Goal: Information Seeking & Learning: Find contact information

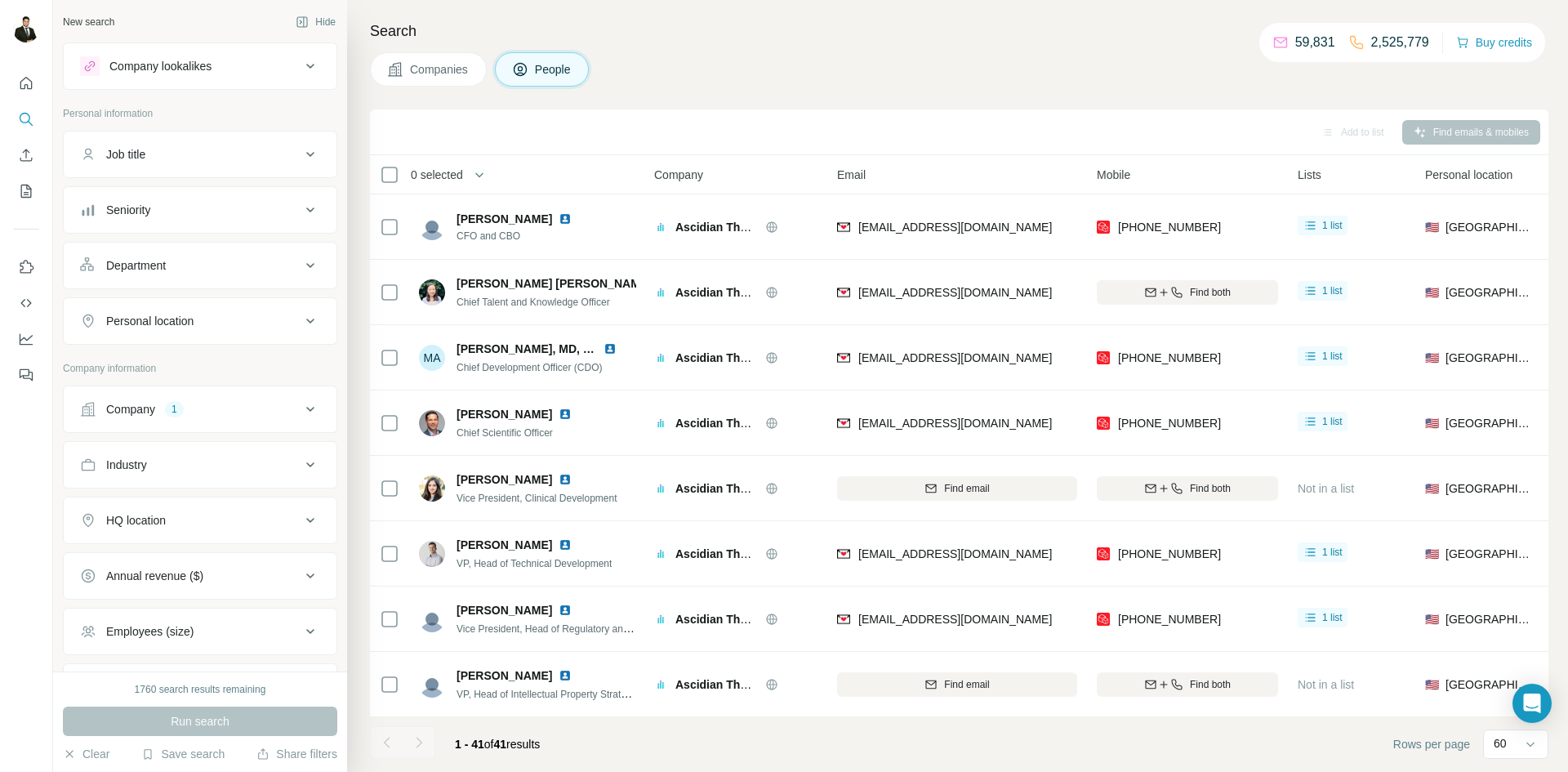
click at [183, 408] on div "1" at bounding box center [173, 409] width 18 height 15
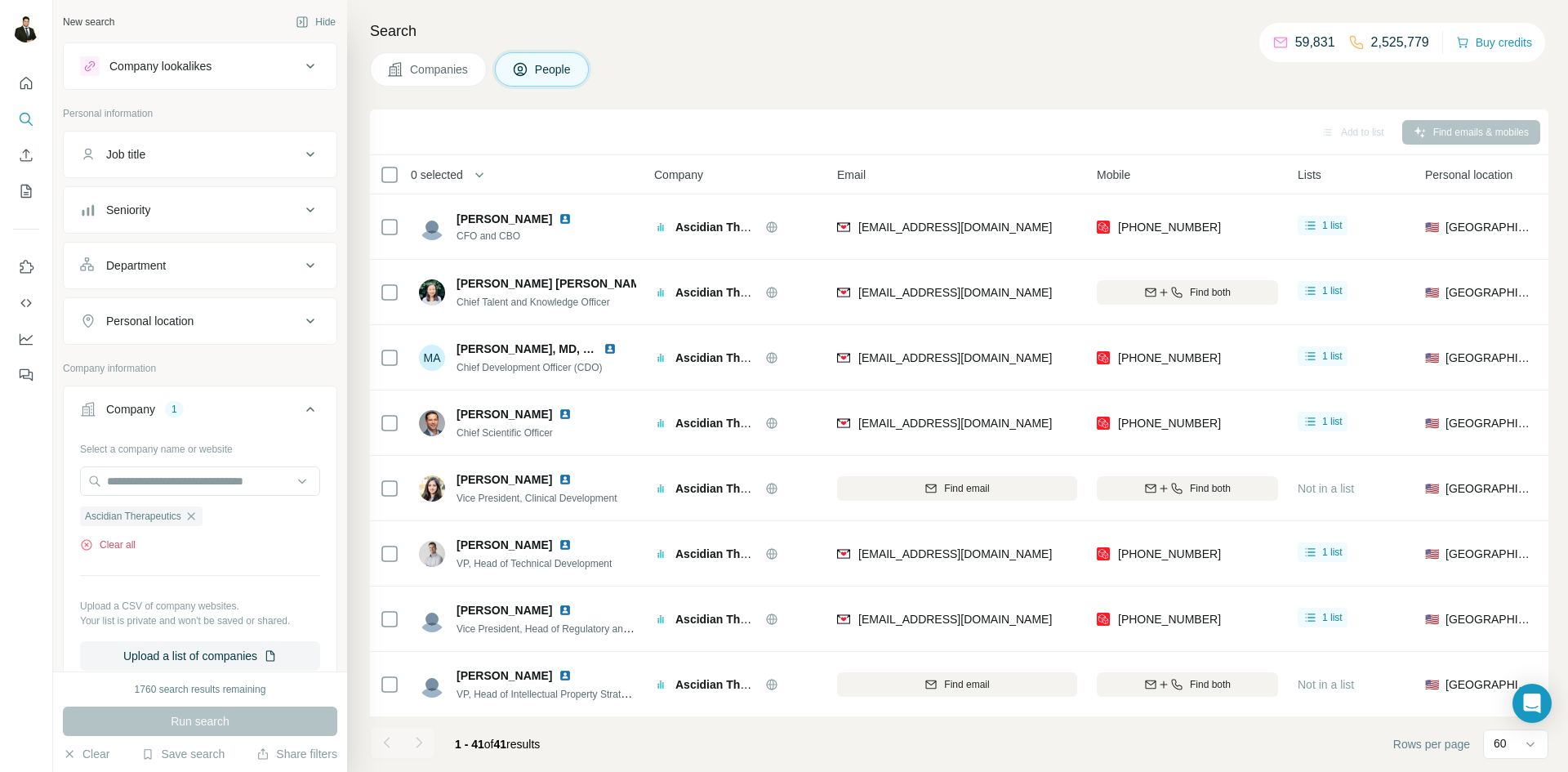
drag, startPoint x: 114, startPoint y: 548, endPoint x: 150, endPoint y: 505, distance: 56.1
click at [116, 548] on button "Clear all" at bounding box center [107, 545] width 55 height 15
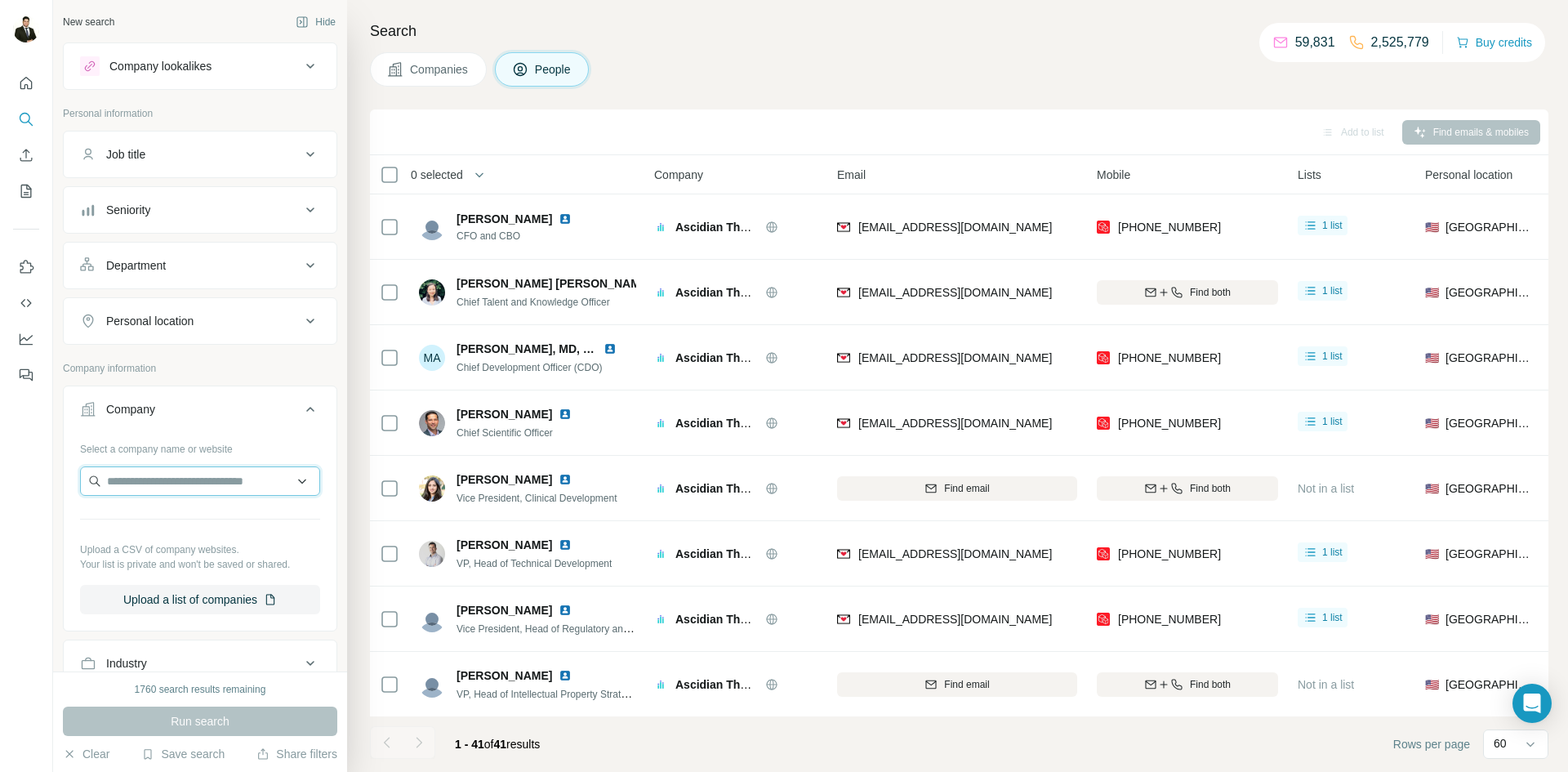
click at [123, 485] on input "text" at bounding box center [200, 481] width 240 height 29
type input "**********"
click at [189, 527] on p "[DOMAIN_NAME]" at bounding box center [165, 533] width 78 height 15
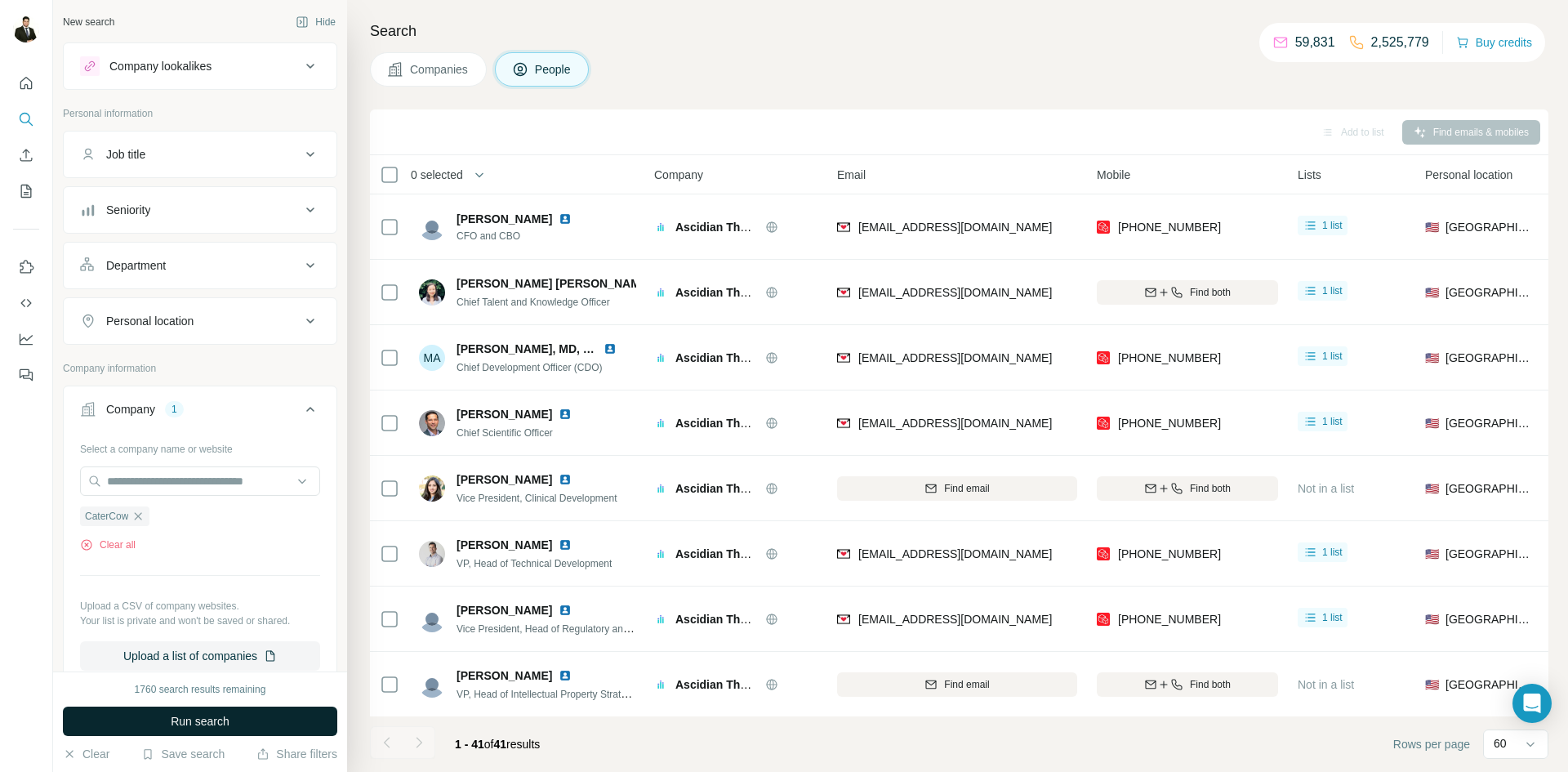
click at [230, 729] on span "Run search" at bounding box center [200, 721] width 59 height 17
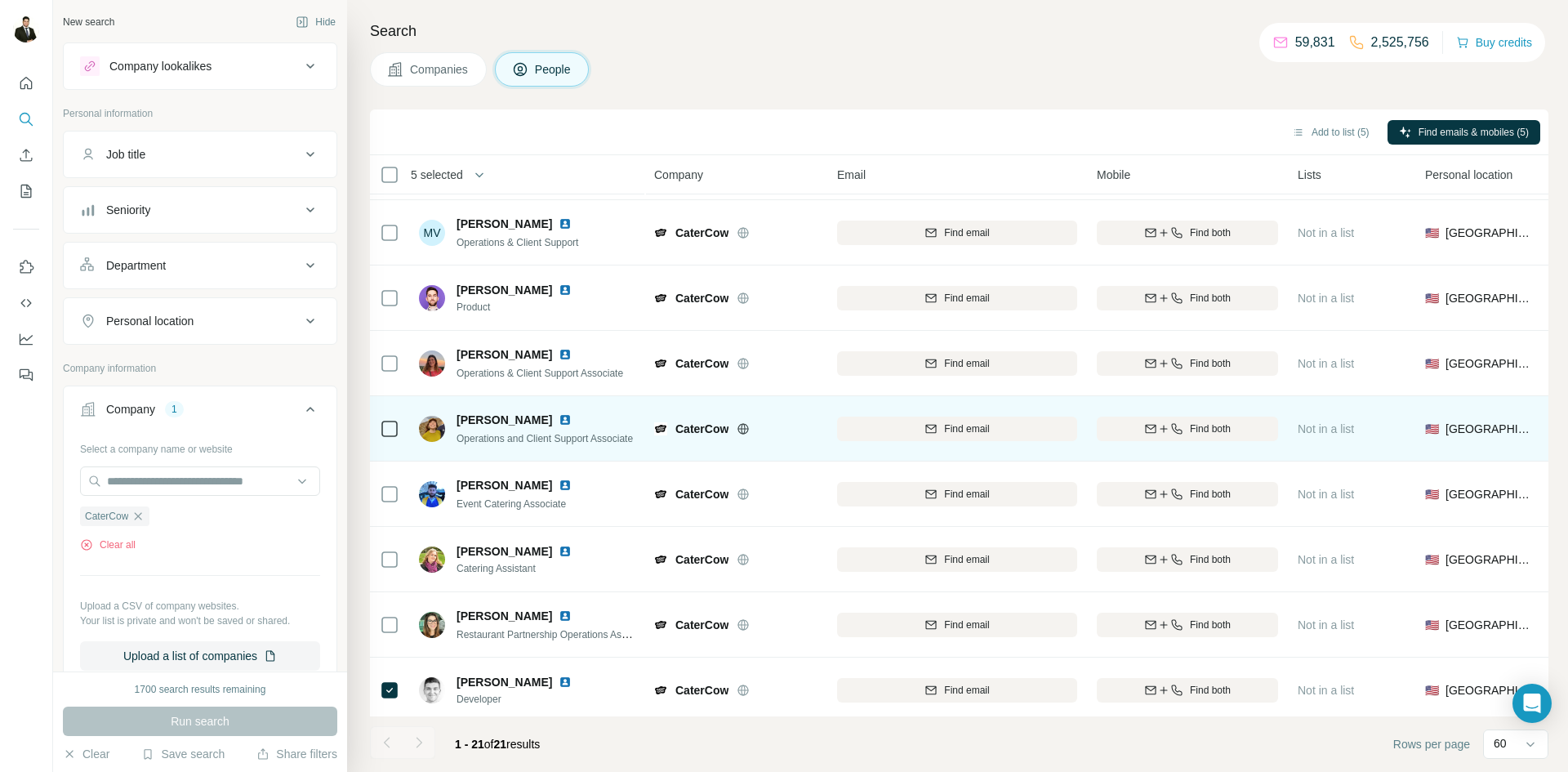
scroll to position [842, 0]
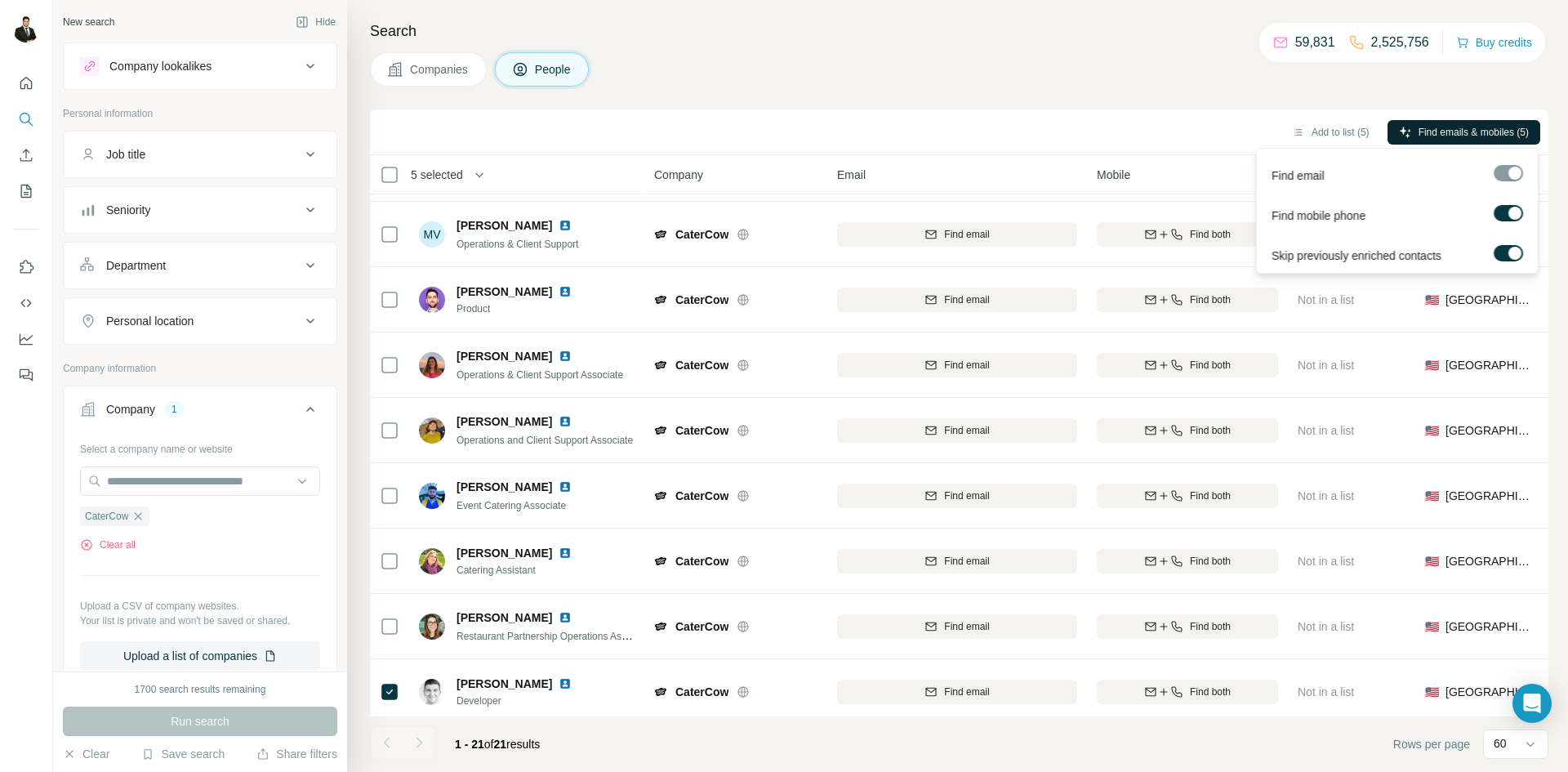
click at [1419, 126] on span "Find emails & mobiles (5)" at bounding box center [1473, 132] width 110 height 15
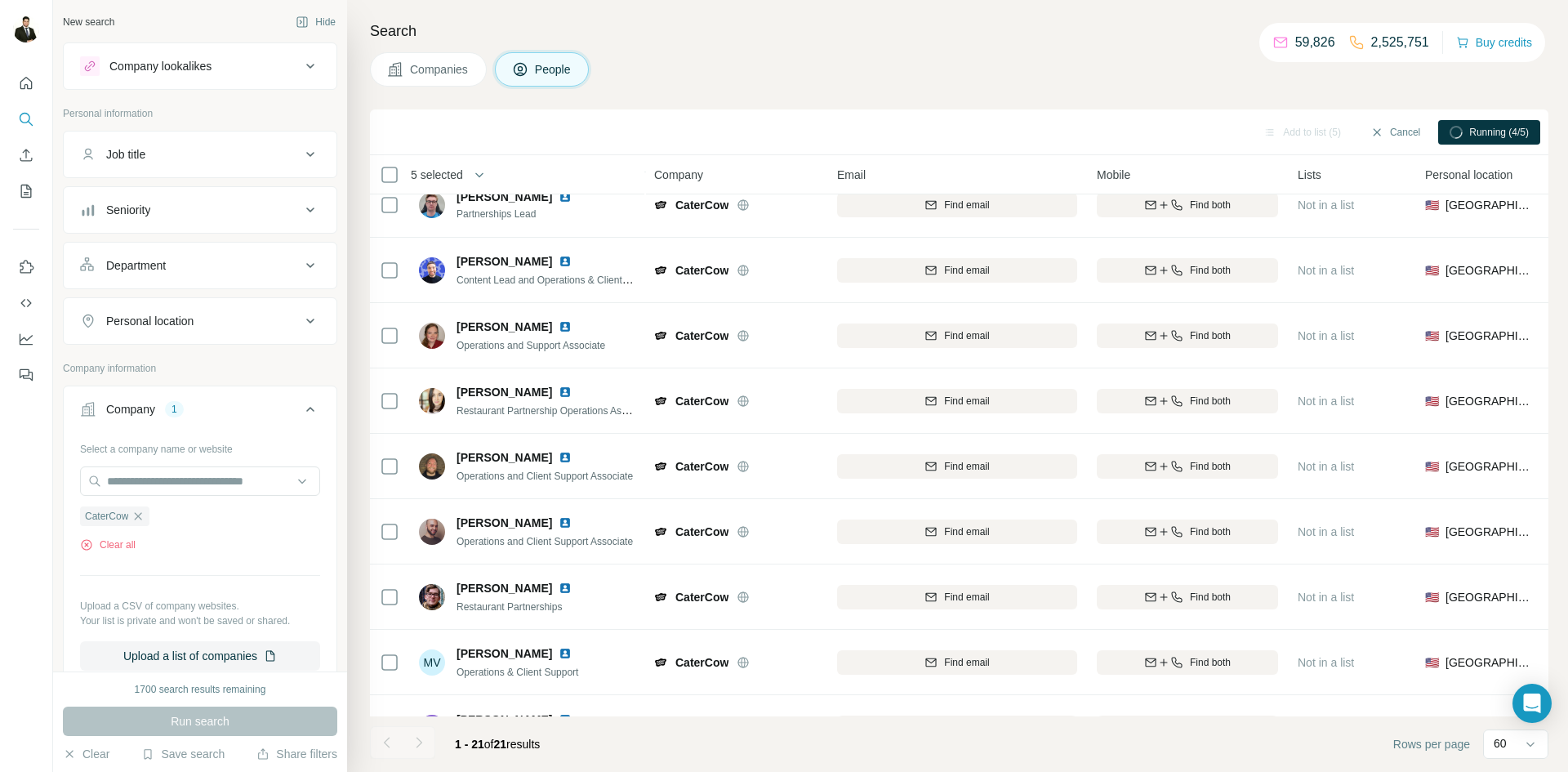
scroll to position [0, 0]
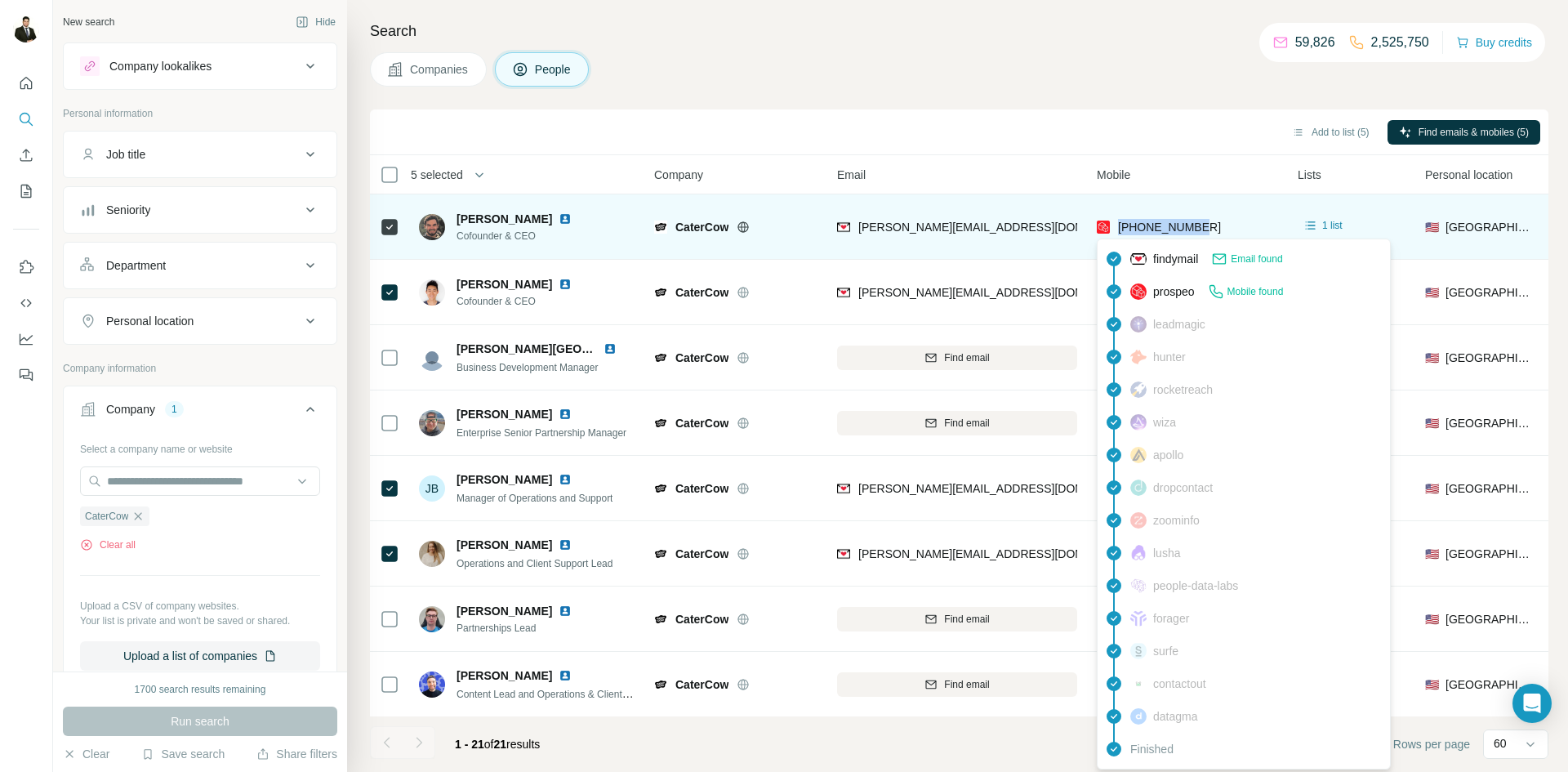
drag, startPoint x: 1173, startPoint y: 224, endPoint x: 1119, endPoint y: 222, distance: 54.0
click at [1119, 222] on div "[PHONE_NUMBER]" at bounding box center [1187, 226] width 181 height 45
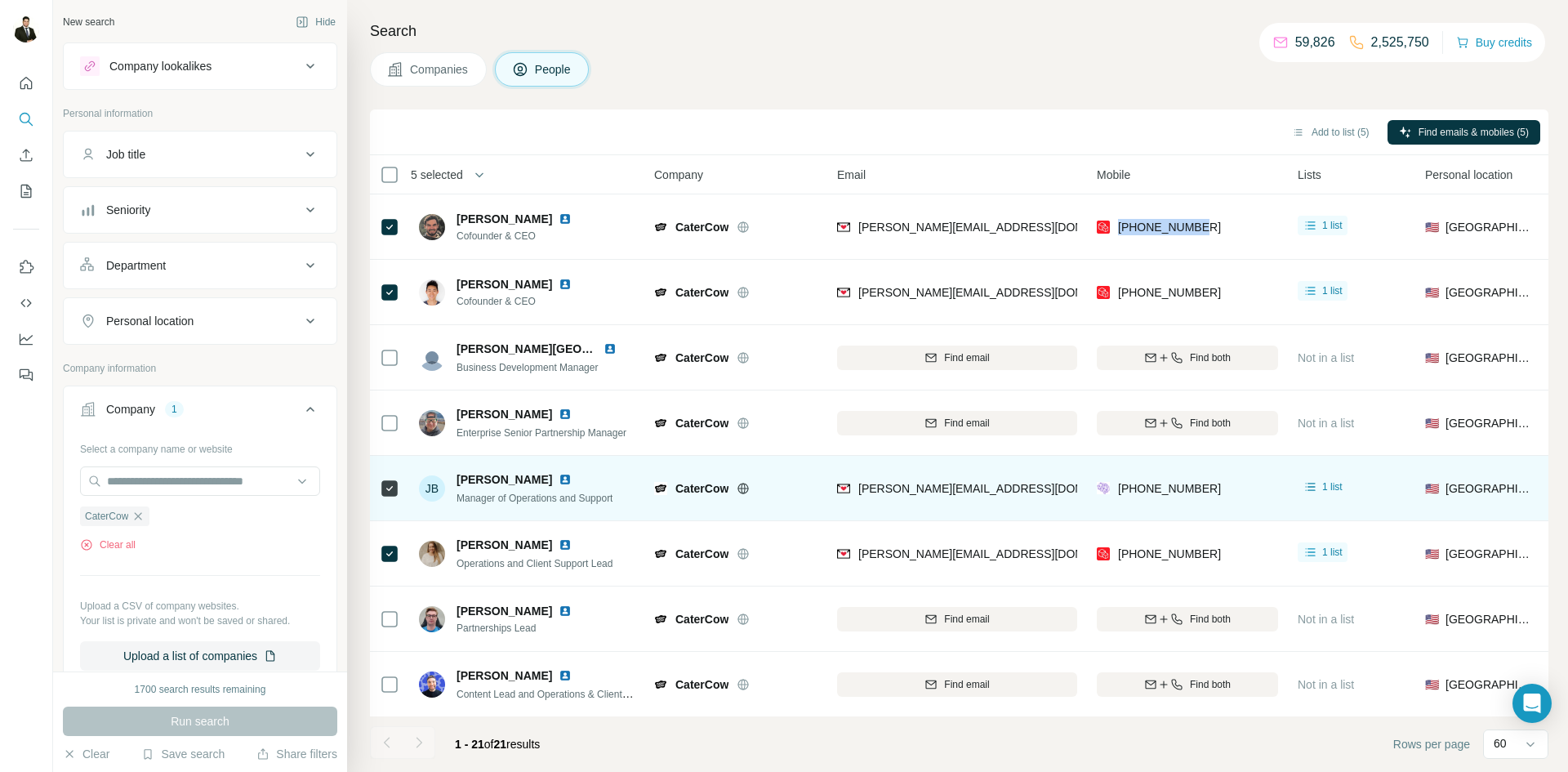
copy span "[PHONE_NUMBER]"
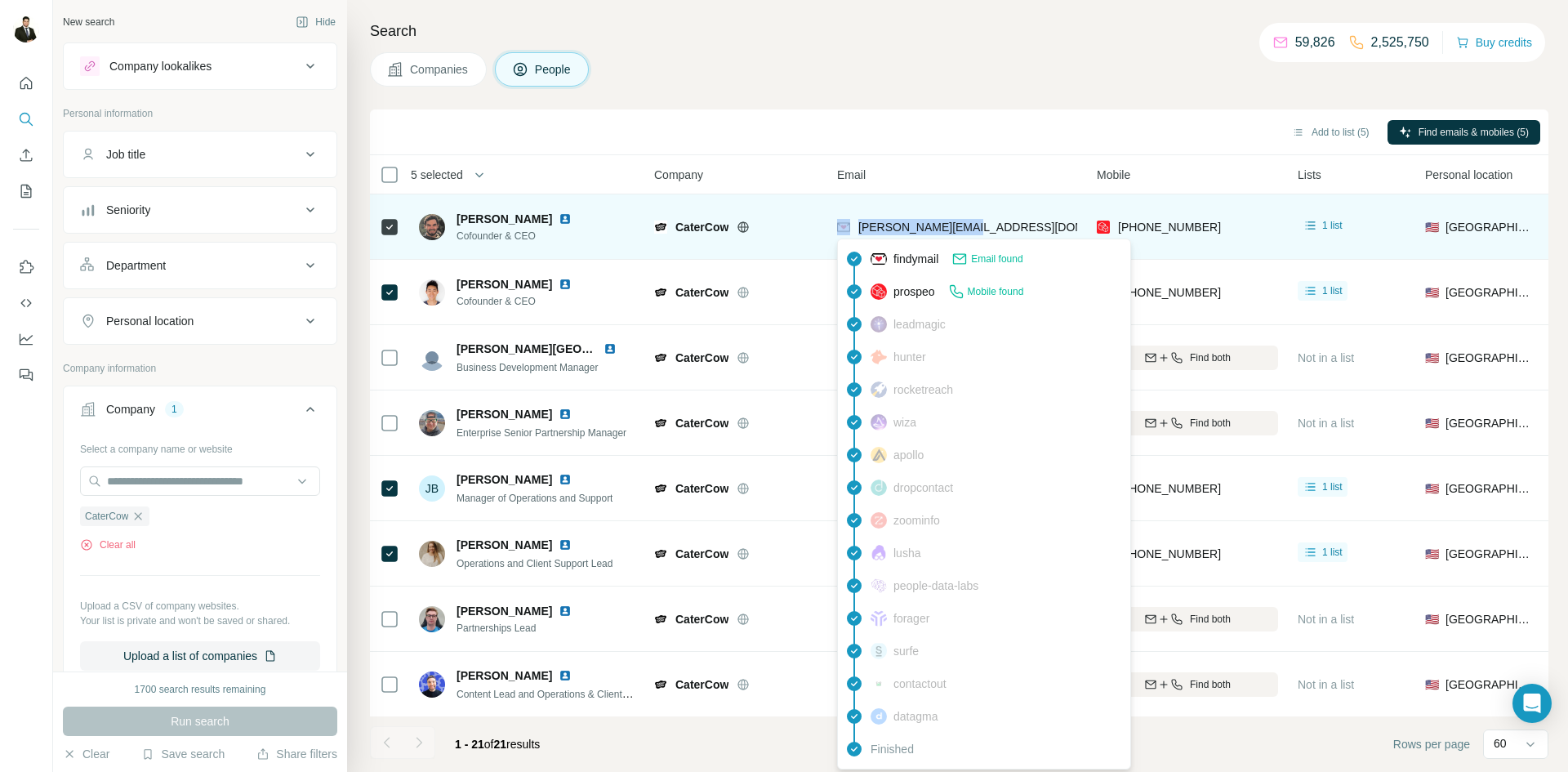
drag, startPoint x: 1000, startPoint y: 236, endPoint x: 854, endPoint y: 230, distance: 146.1
click at [854, 230] on div "[PERSON_NAME][EMAIL_ADDRESS][DOMAIN_NAME]" at bounding box center [956, 226] width 240 height 45
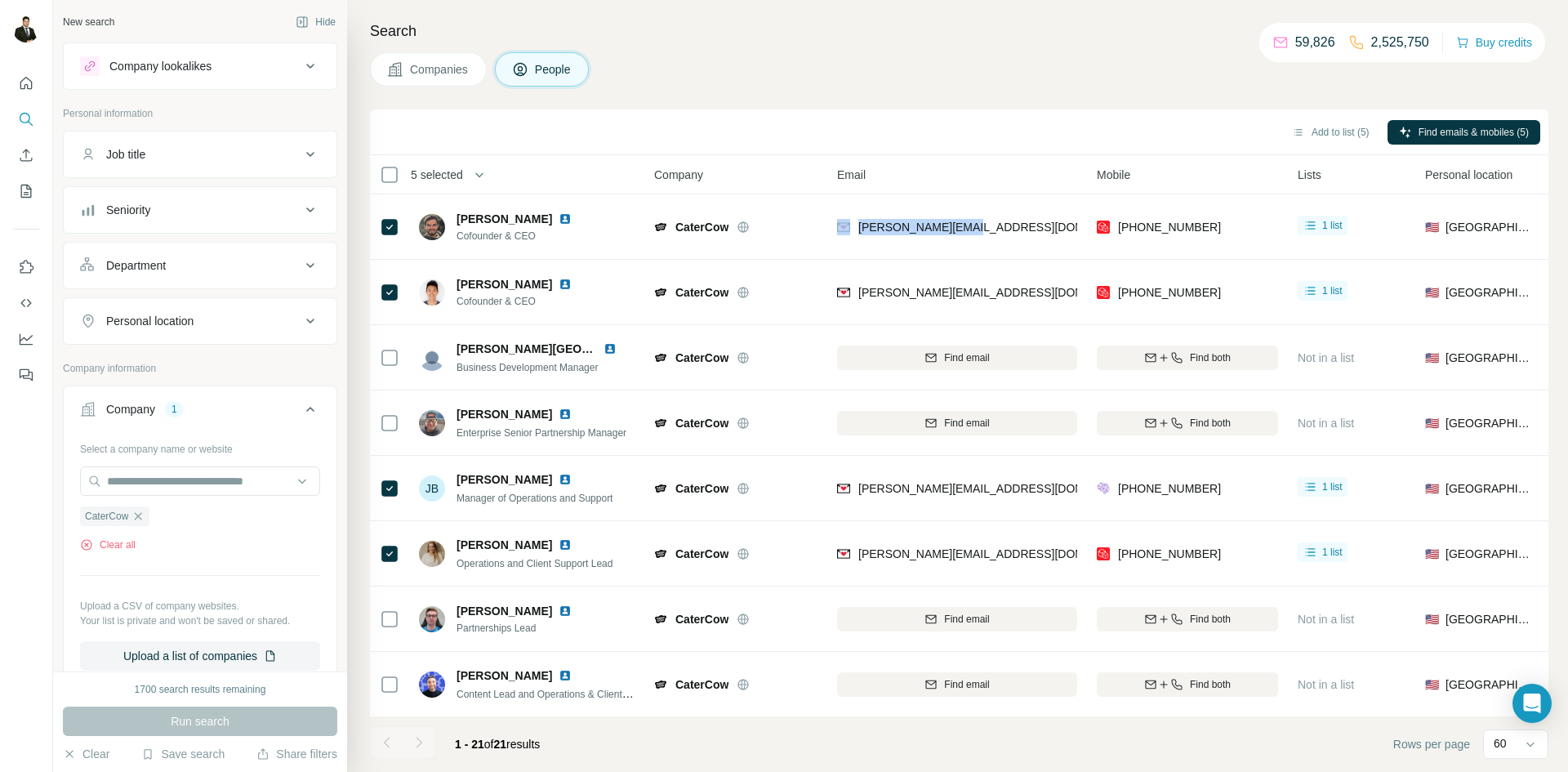
copy div "[PERSON_NAME][EMAIL_ADDRESS][DOMAIN_NAME]"
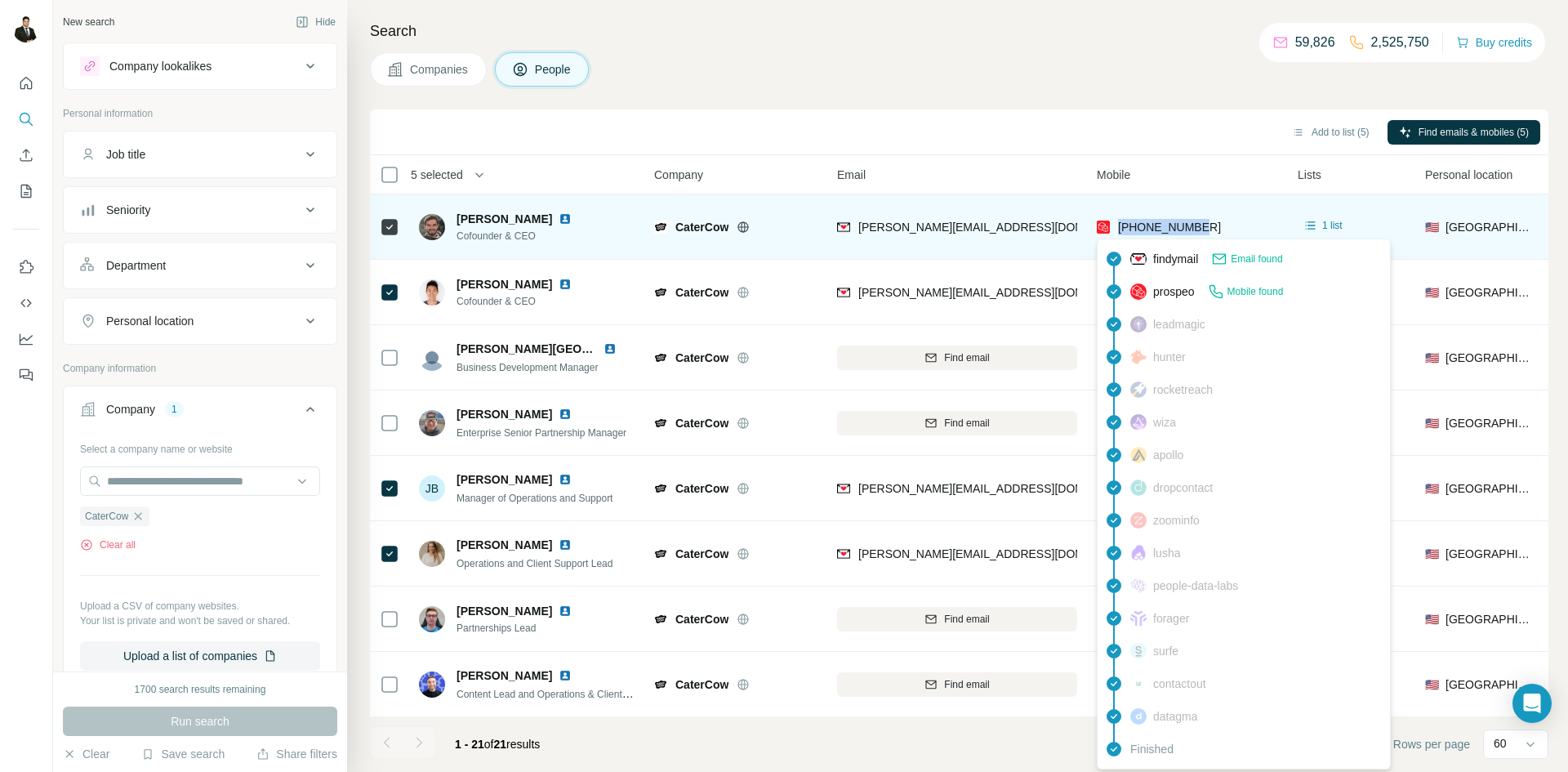
drag, startPoint x: 1209, startPoint y: 229, endPoint x: 1117, endPoint y: 226, distance: 92.0
click at [1117, 226] on div "[PHONE_NUMBER]" at bounding box center [1187, 226] width 181 height 45
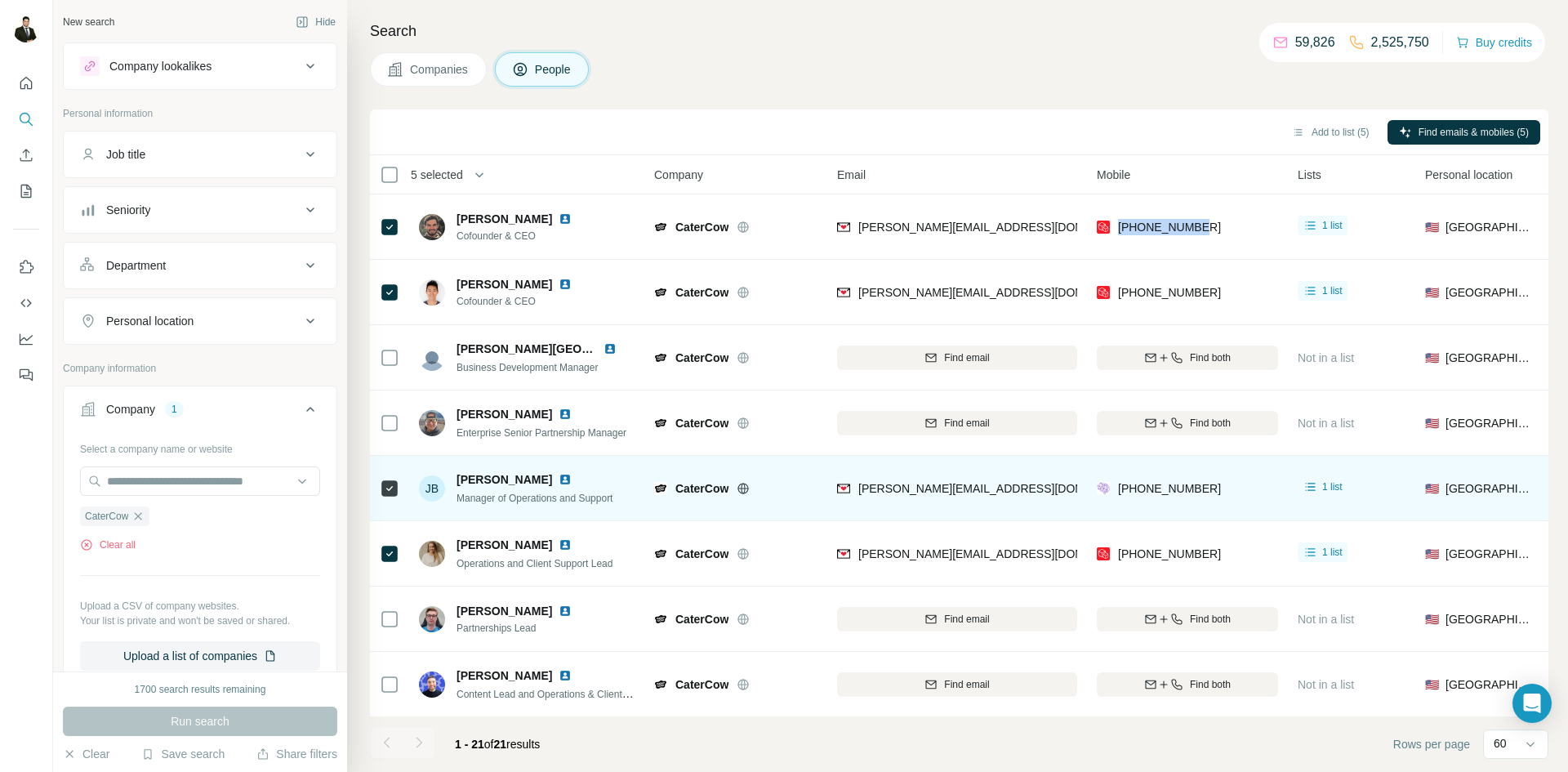
copy span "[PHONE_NUMBER]"
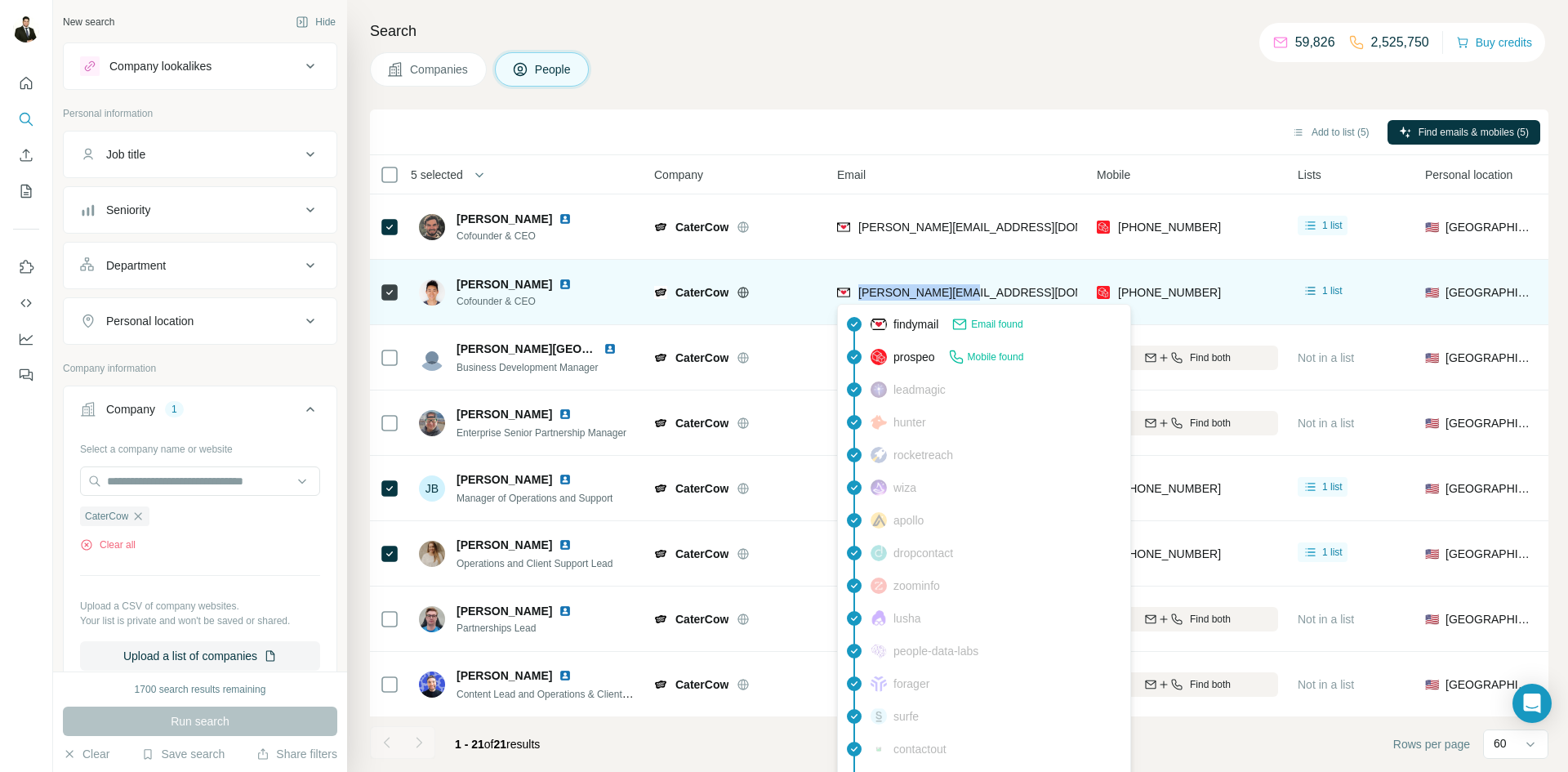
drag, startPoint x: 990, startPoint y: 295, endPoint x: 857, endPoint y: 294, distance: 133.0
click at [857, 294] on div "[PERSON_NAME][EMAIL_ADDRESS][DOMAIN_NAME]" at bounding box center [956, 291] width 240 height 45
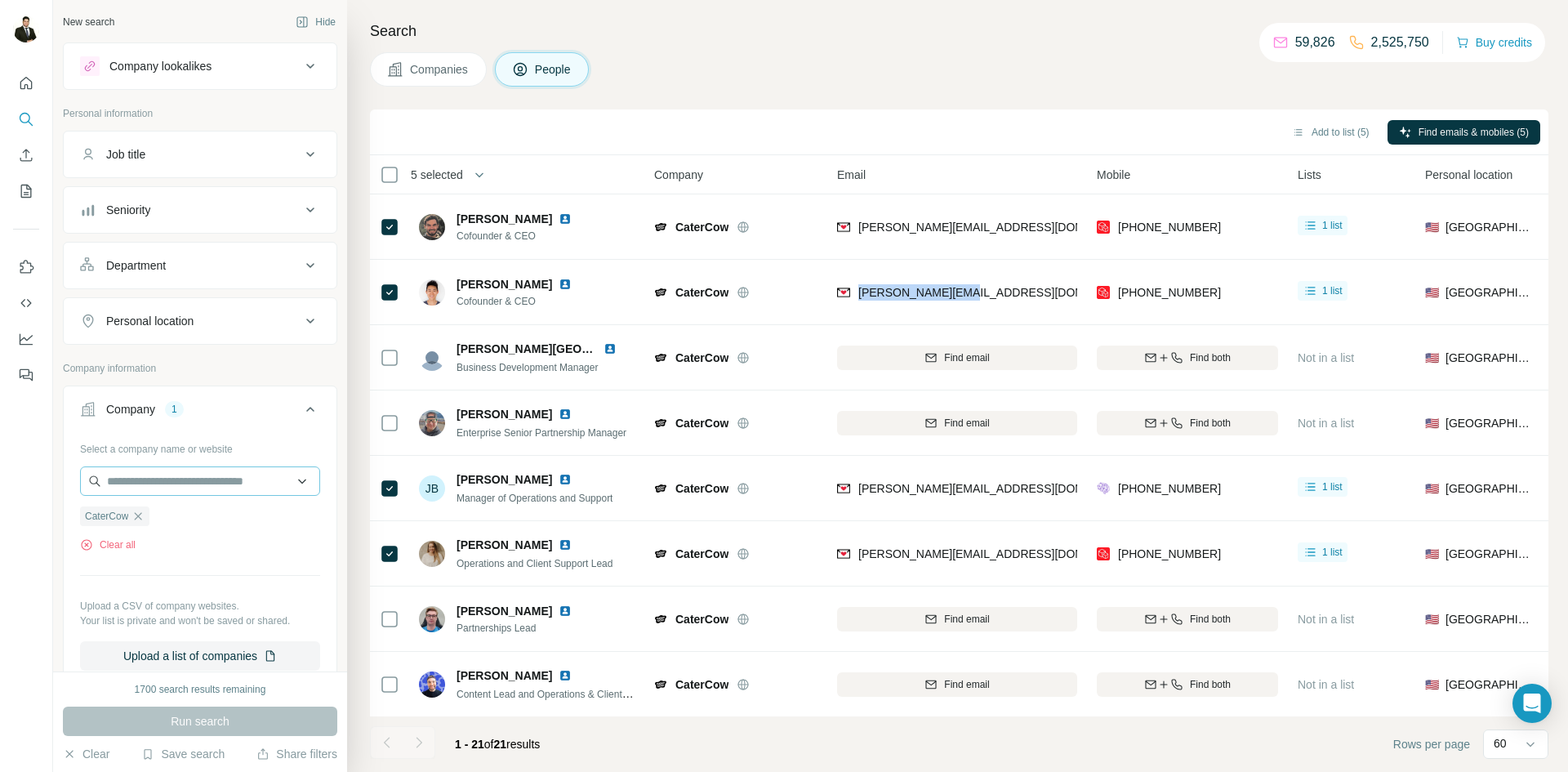
copy span "[PERSON_NAME][EMAIL_ADDRESS][DOMAIN_NAME]"
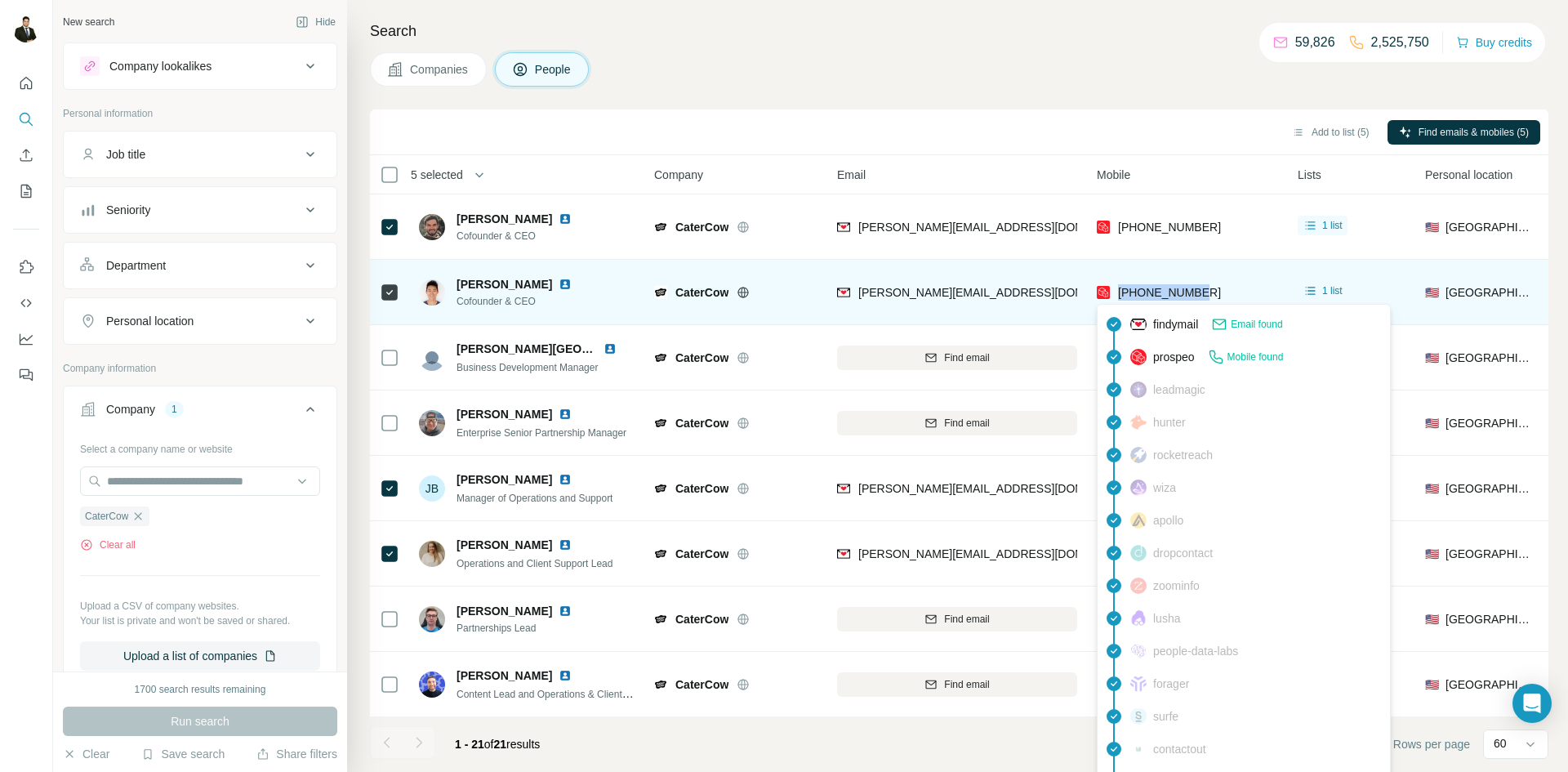
drag, startPoint x: 1216, startPoint y: 292, endPoint x: 1119, endPoint y: 289, distance: 97.0
click at [1119, 289] on div "[PHONE_NUMBER]" at bounding box center [1187, 291] width 181 height 45
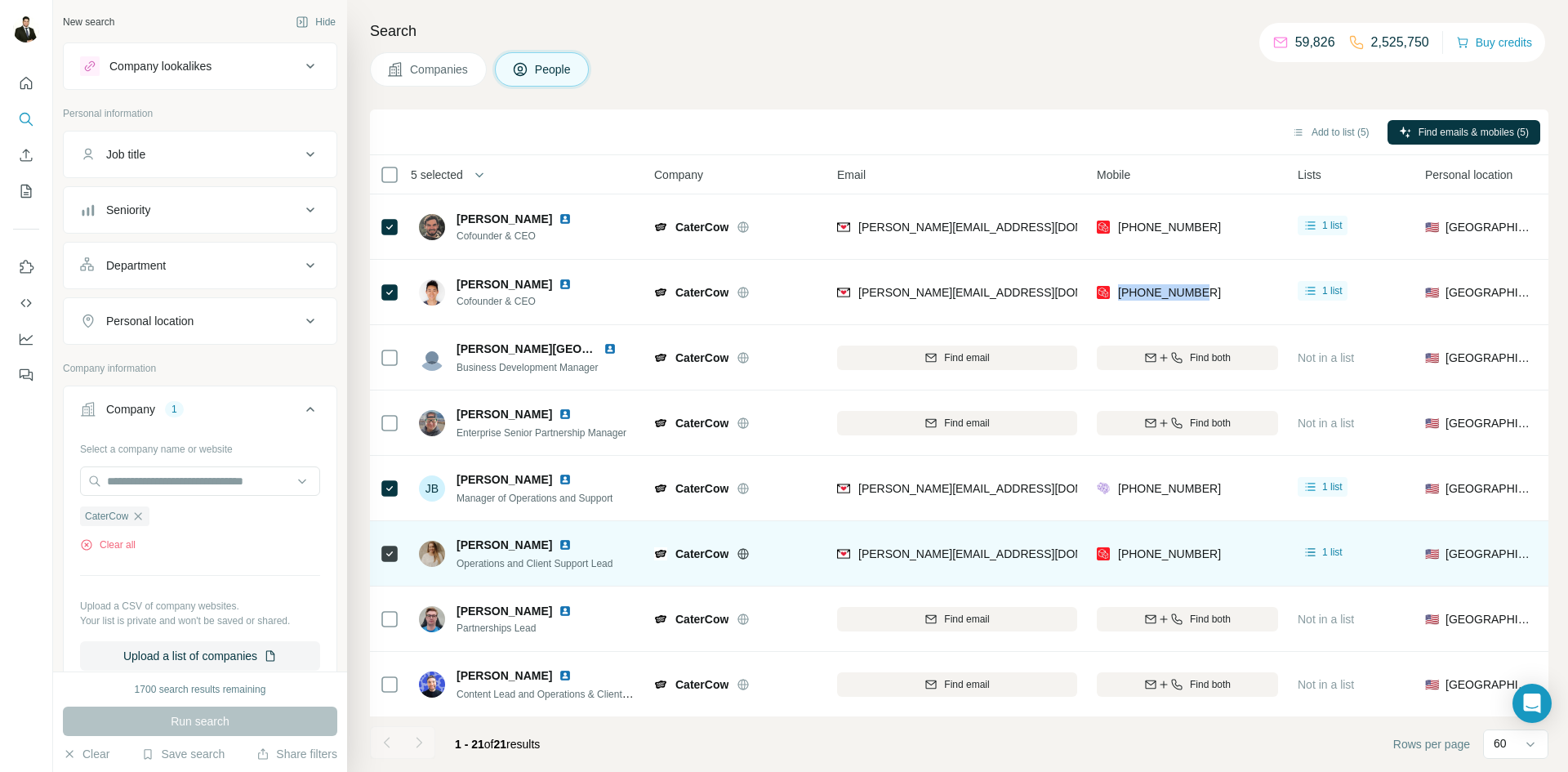
copy span "[PHONE_NUMBER]"
drag, startPoint x: 1003, startPoint y: 556, endPoint x: 859, endPoint y: 565, distance: 144.3
click at [859, 565] on div "[PERSON_NAME][EMAIL_ADDRESS][DOMAIN_NAME]" at bounding box center [956, 553] width 240 height 45
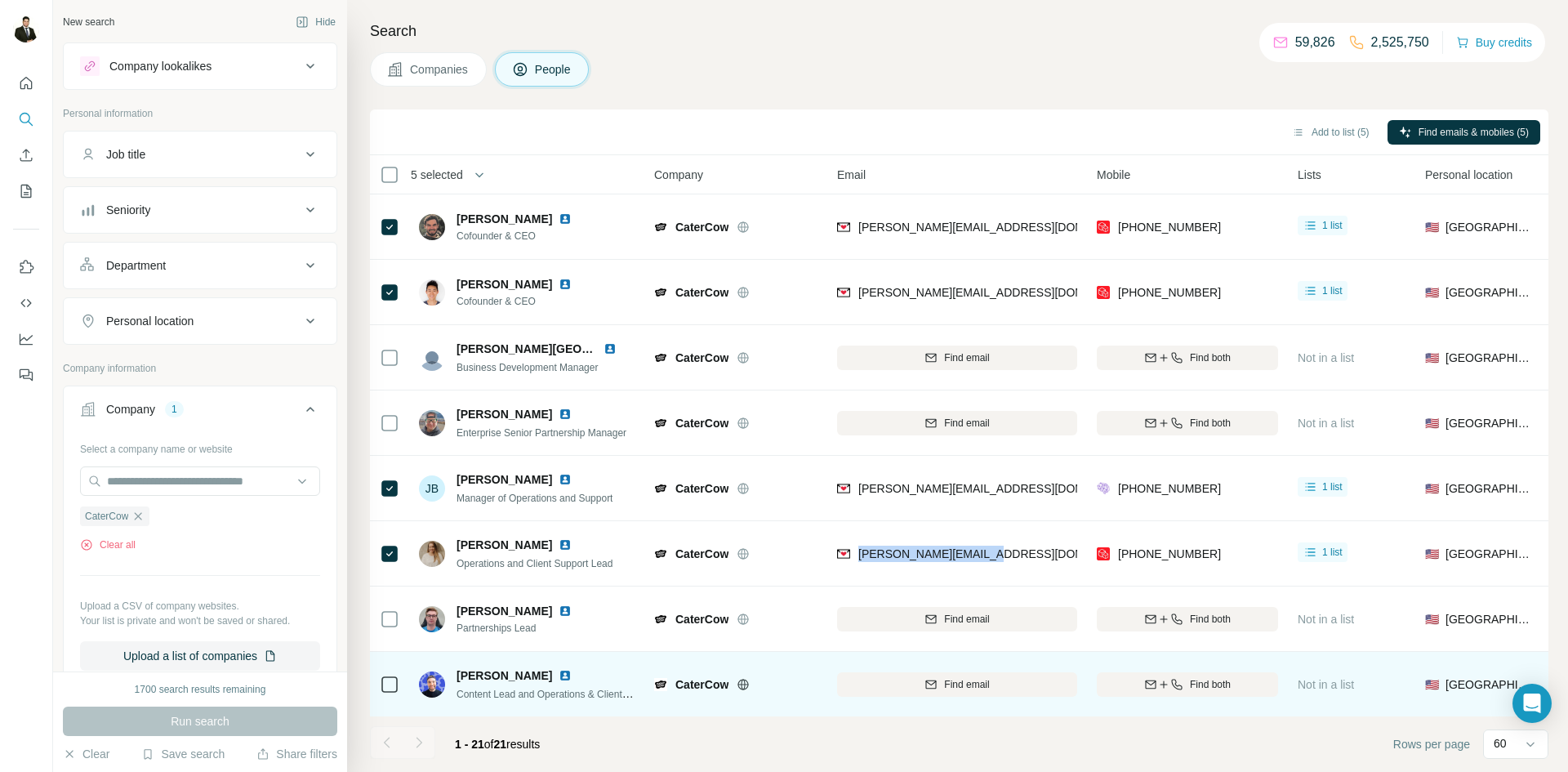
copy span "[PERSON_NAME][EMAIL_ADDRESS][DOMAIN_NAME]"
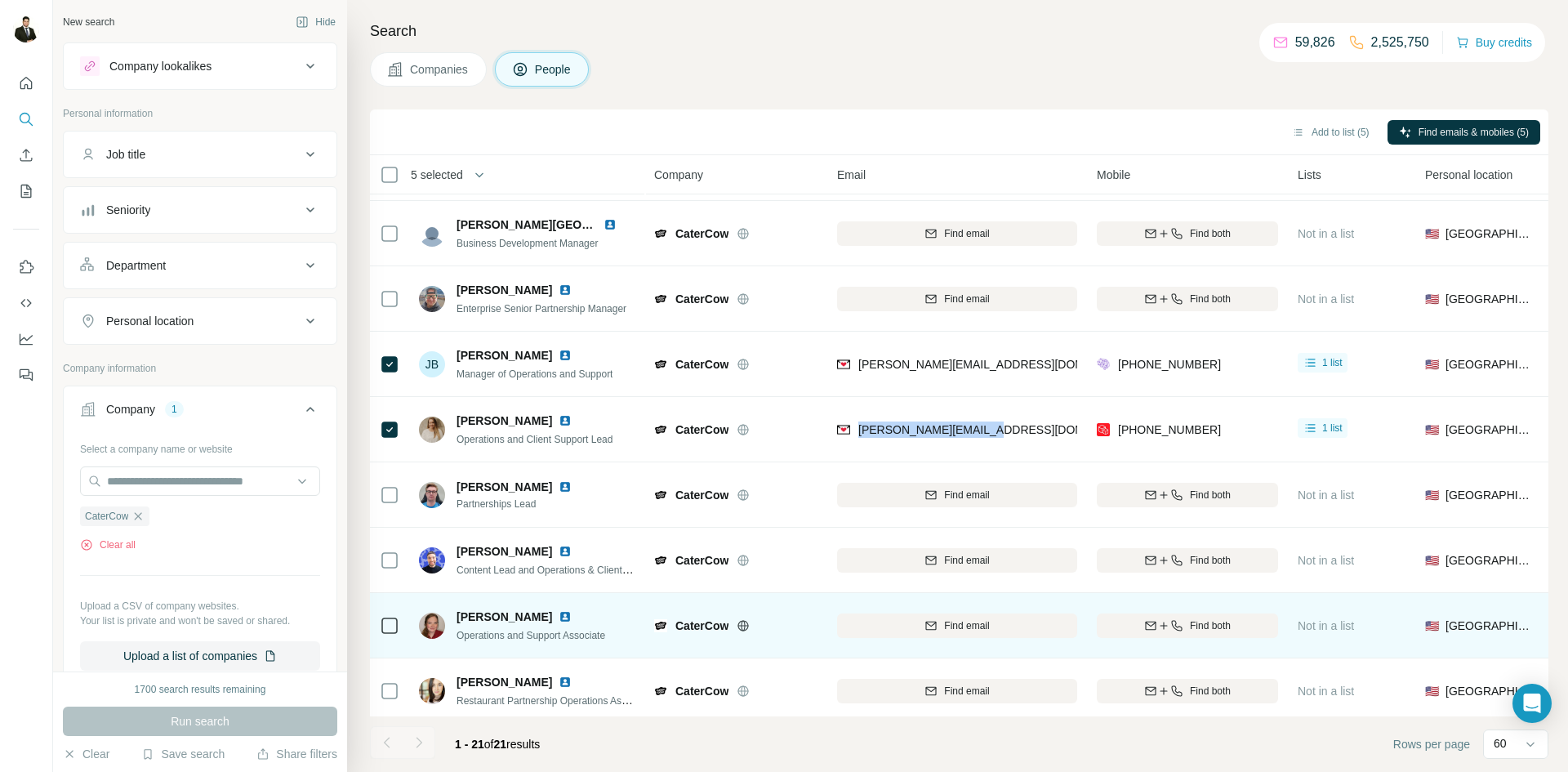
scroll to position [364, 0]
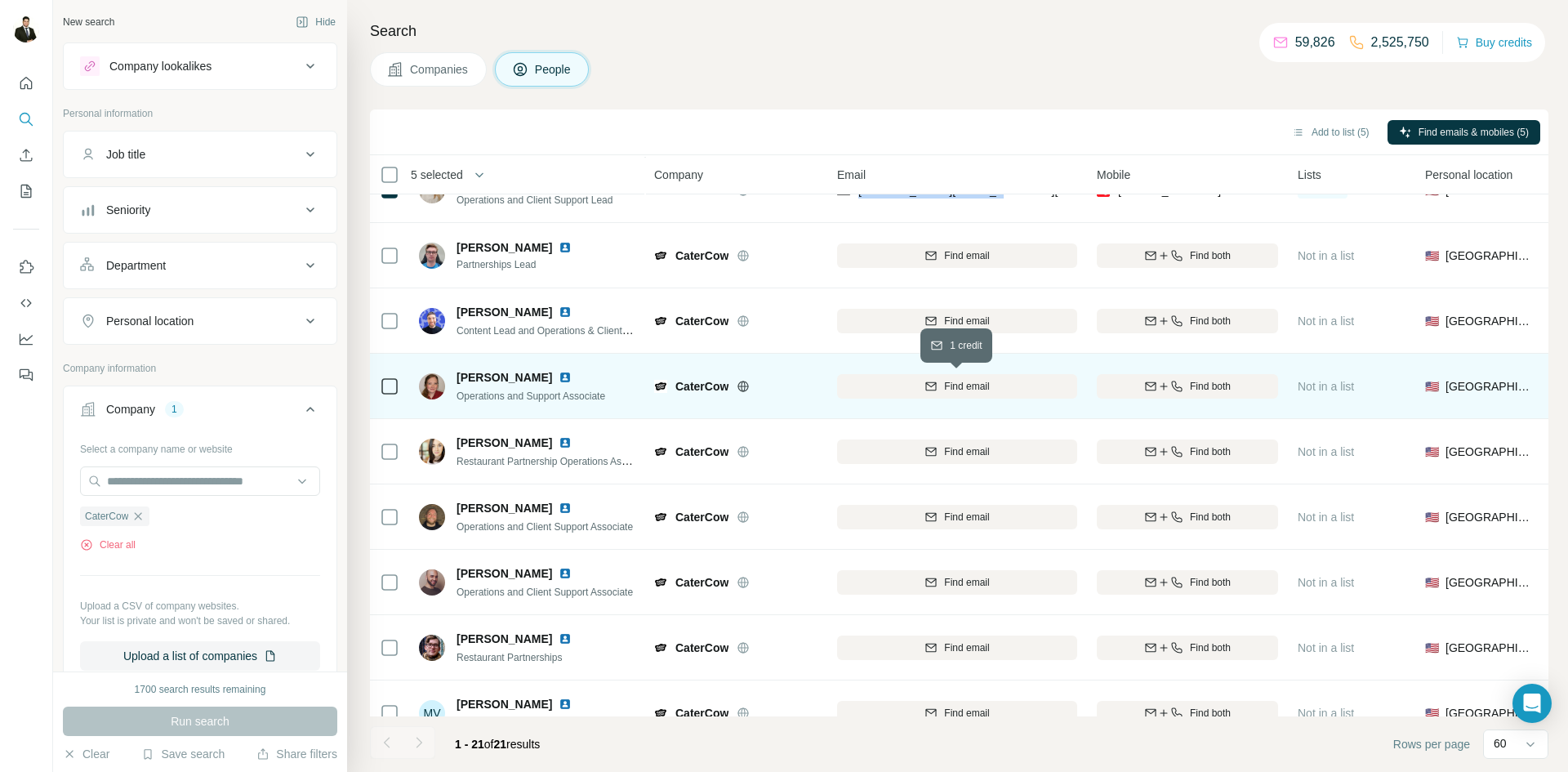
click at [947, 384] on span "Find email" at bounding box center [966, 386] width 45 height 15
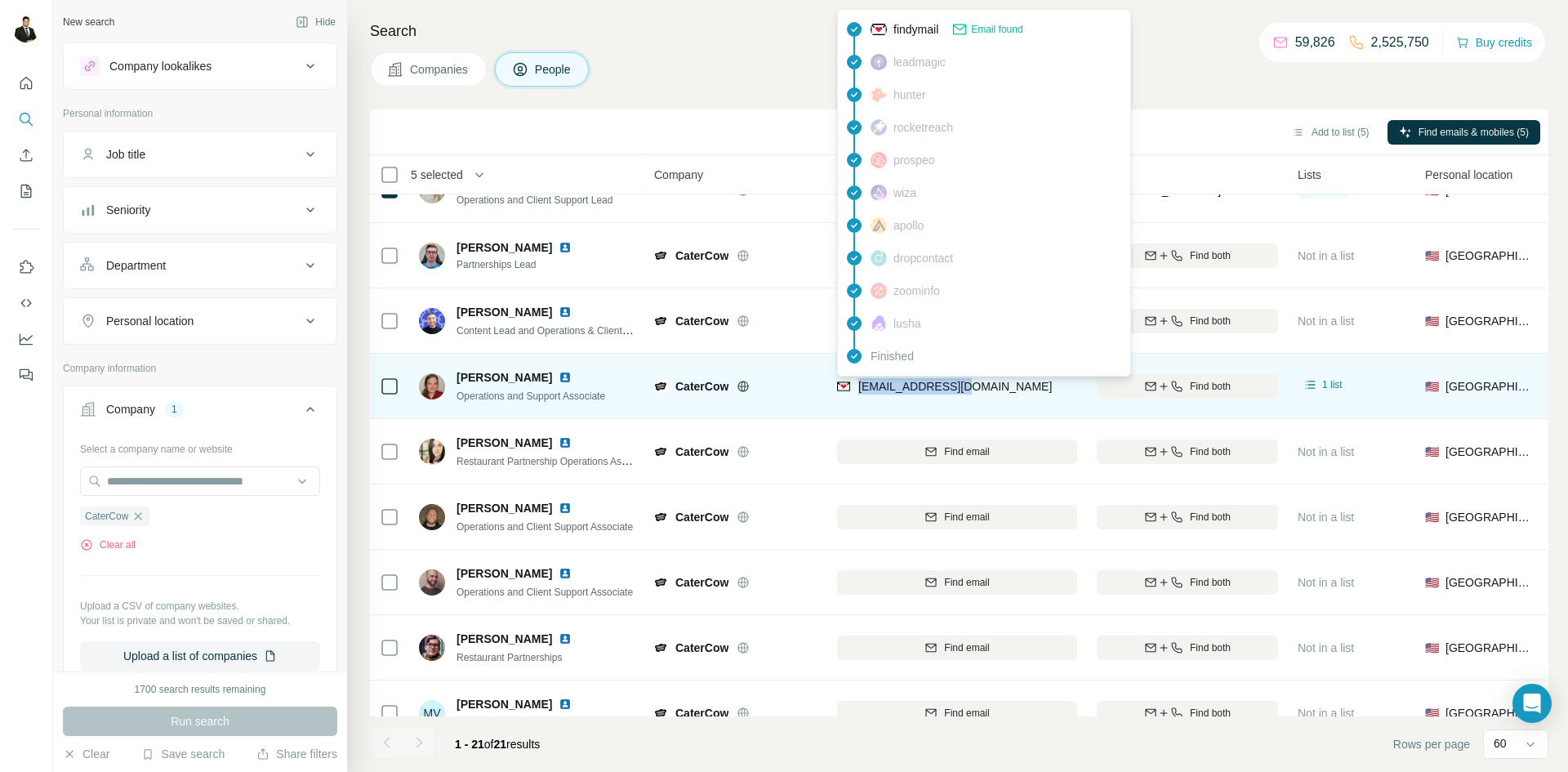
drag, startPoint x: 981, startPoint y: 387, endPoint x: 859, endPoint y: 386, distance: 122.0
click at [859, 386] on div "[EMAIL_ADDRESS][DOMAIN_NAME]" at bounding box center [956, 386] width 240 height 45
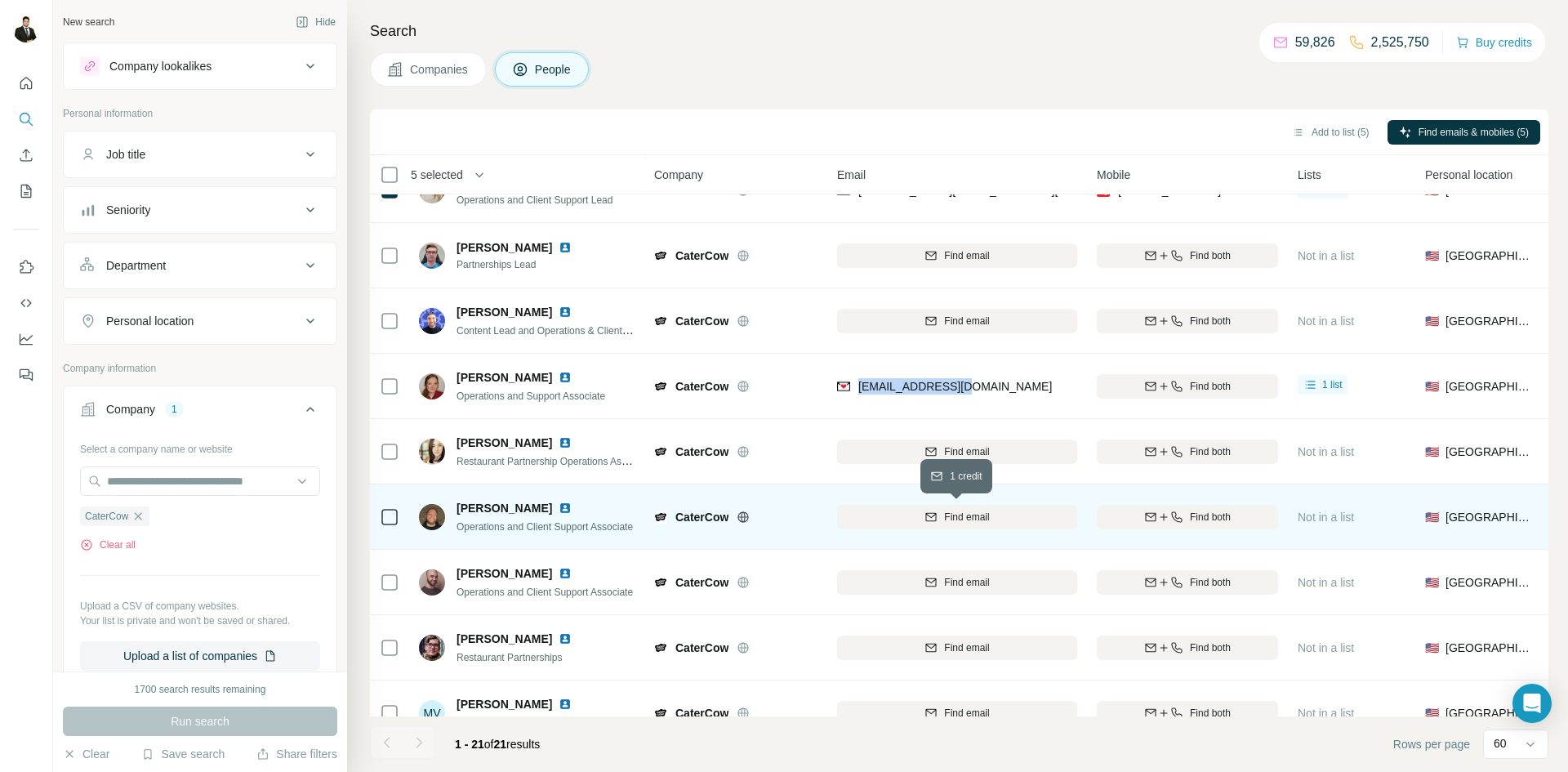
copy span "[EMAIL_ADDRESS][DOMAIN_NAME]"
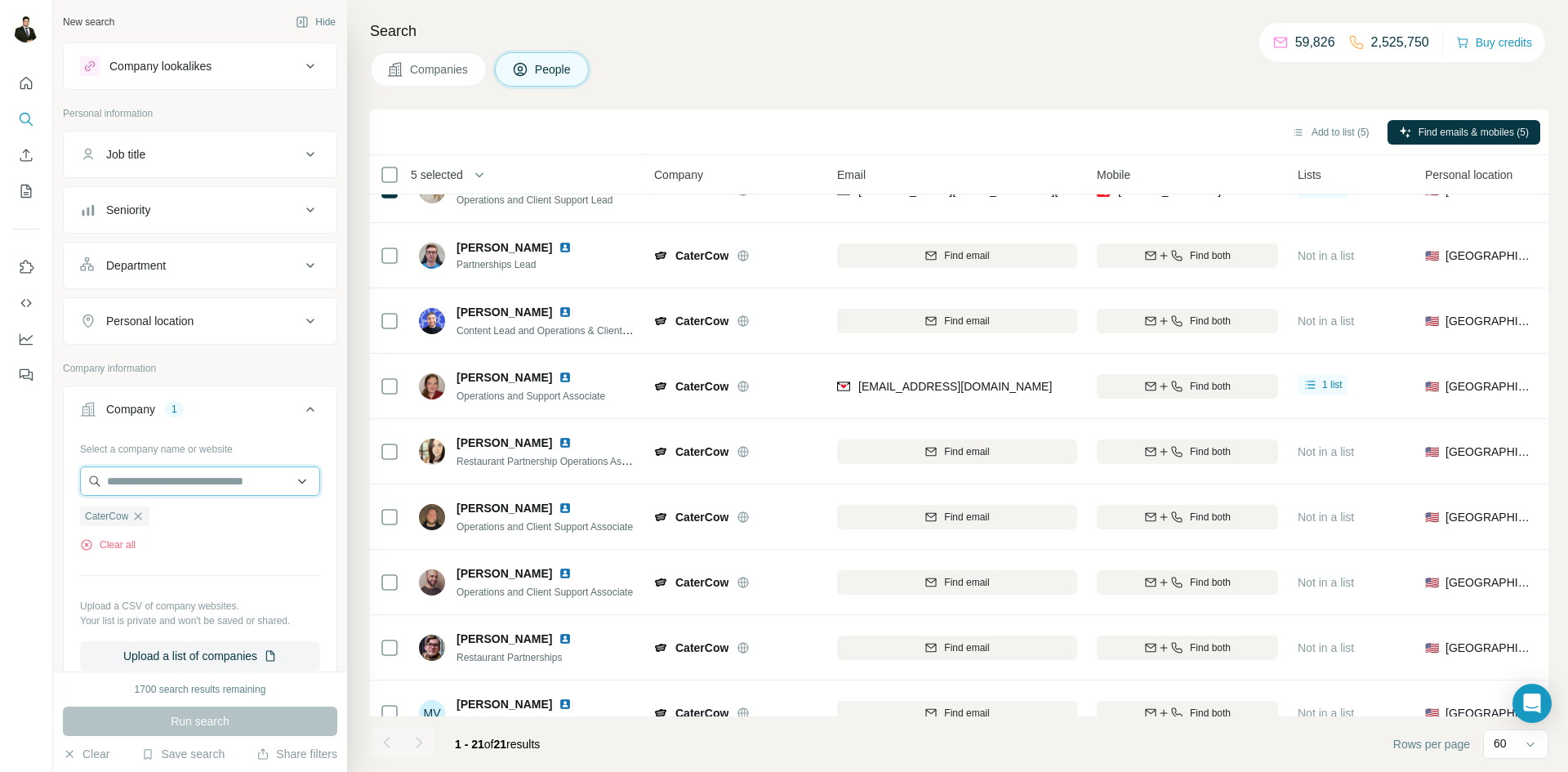
click at [130, 485] on input "text" at bounding box center [200, 481] width 240 height 29
click at [202, 484] on input "text" at bounding box center [200, 481] width 240 height 29
drag, startPoint x: 165, startPoint y: 561, endPoint x: 133, endPoint y: 549, distance: 34.2
click at [165, 559] on div "Select a company name or website CaterCow Clear all Upload a CSV of company web…" at bounding box center [200, 553] width 240 height 235
click at [130, 548] on button "Clear all" at bounding box center [107, 545] width 55 height 15
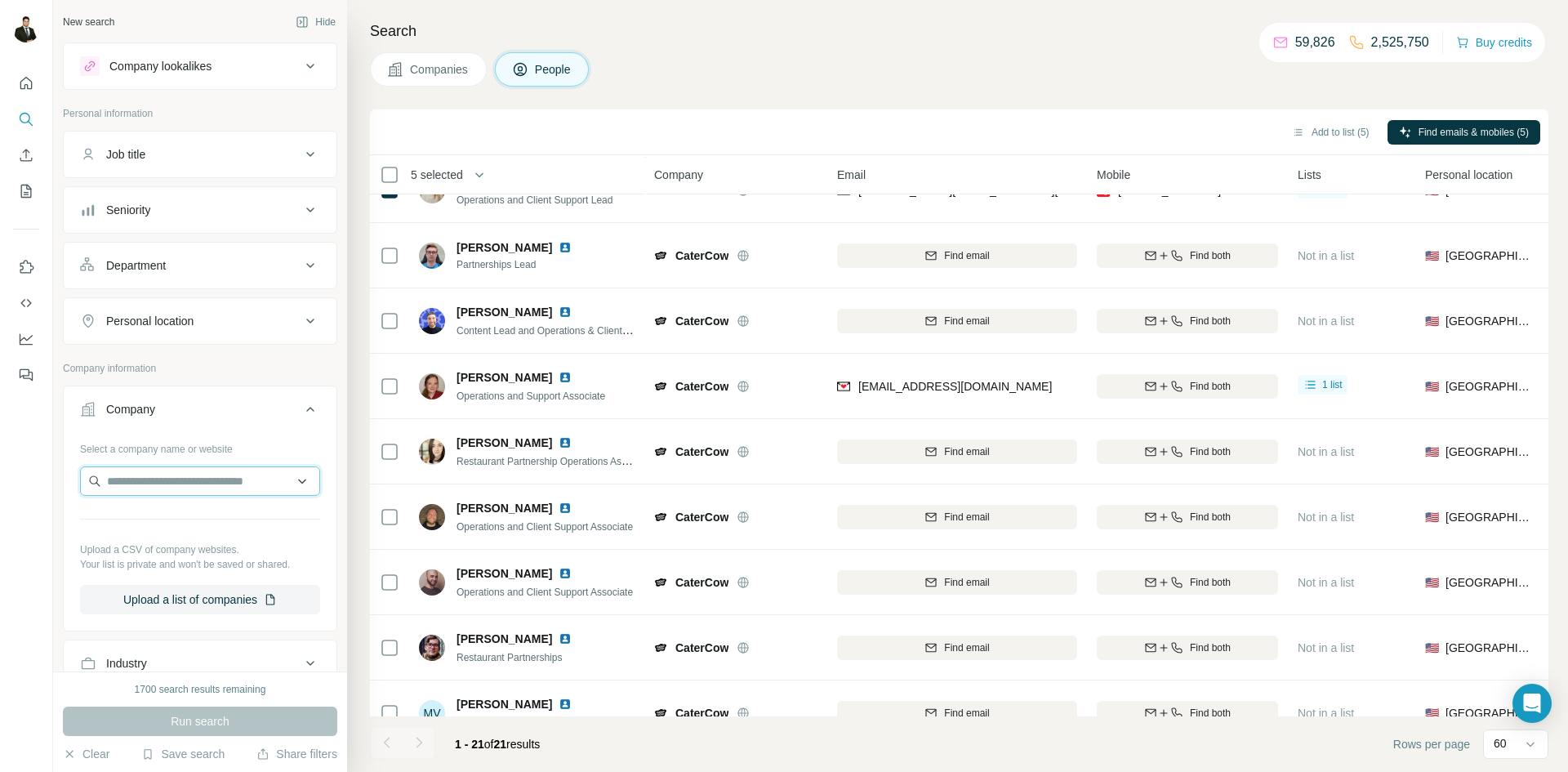
click at [153, 481] on input "text" at bounding box center [200, 481] width 240 height 29
type input "**********"
click at [172, 528] on p "[DOMAIN_NAME]" at bounding box center [165, 533] width 78 height 15
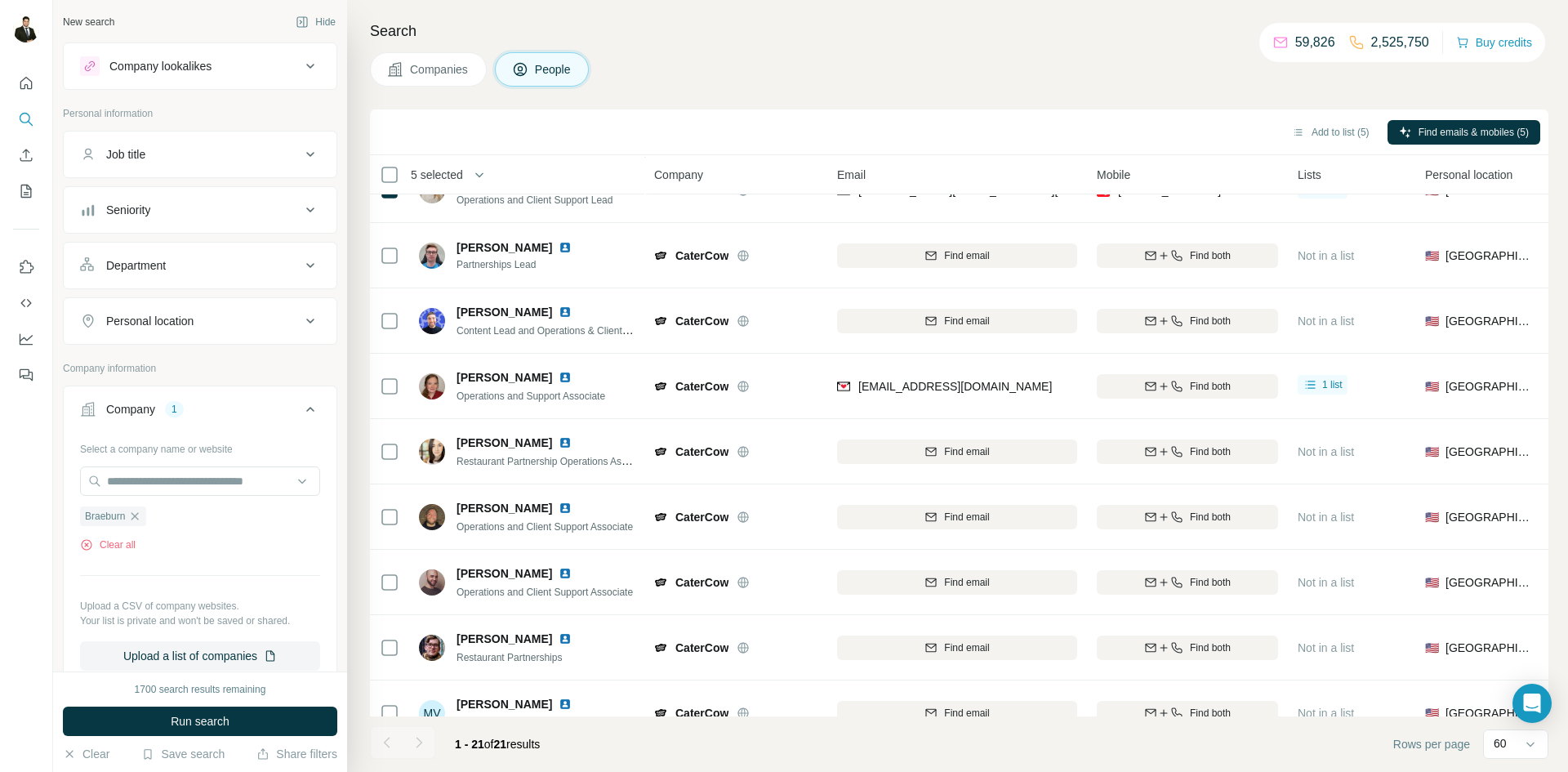
click at [215, 736] on div "1700 search results remaining Run search Clear Save search Share filters" at bounding box center [200, 722] width 294 height 100
click at [223, 732] on button "Run search" at bounding box center [200, 721] width 275 height 29
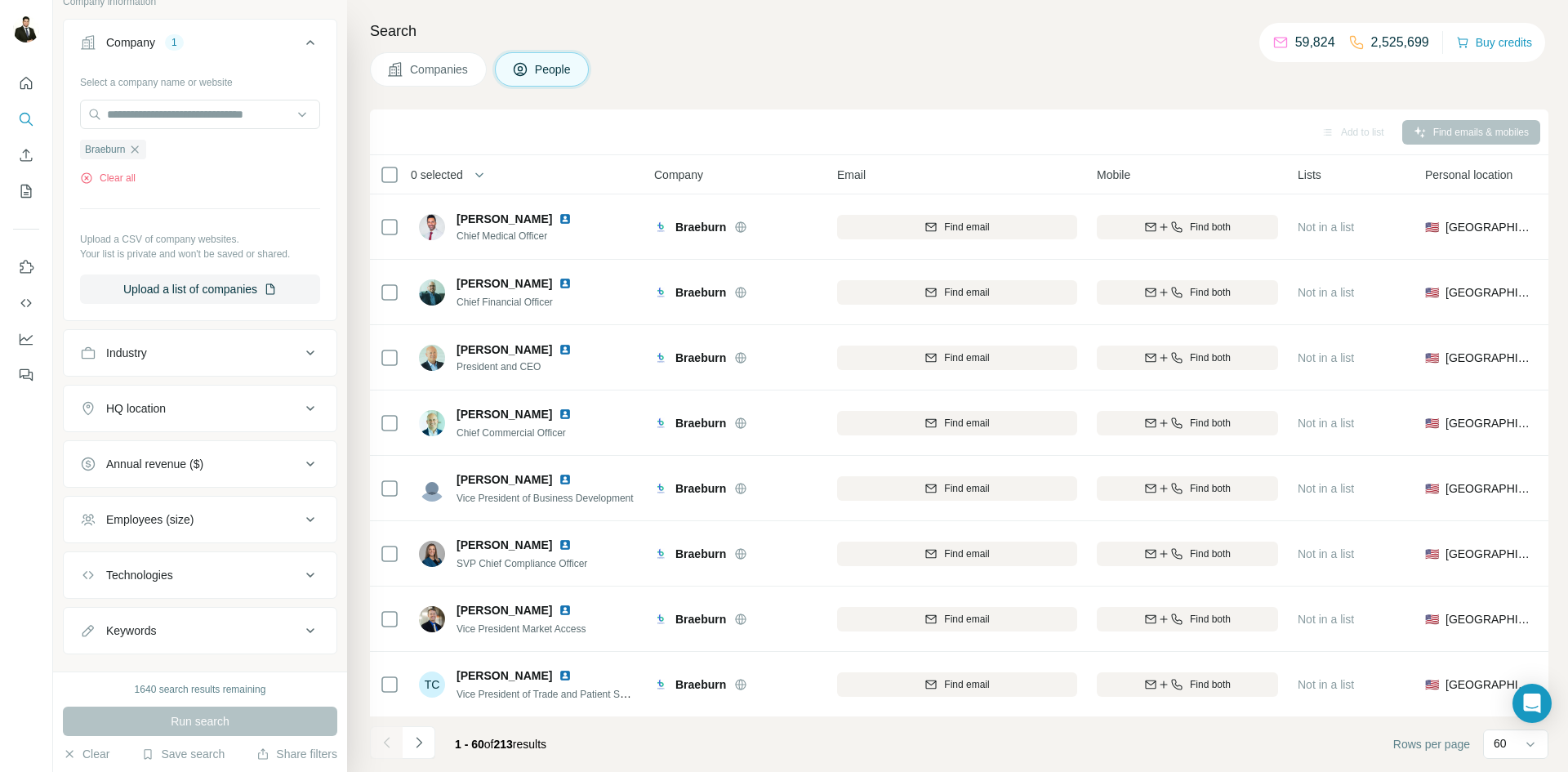
scroll to position [396, 0]
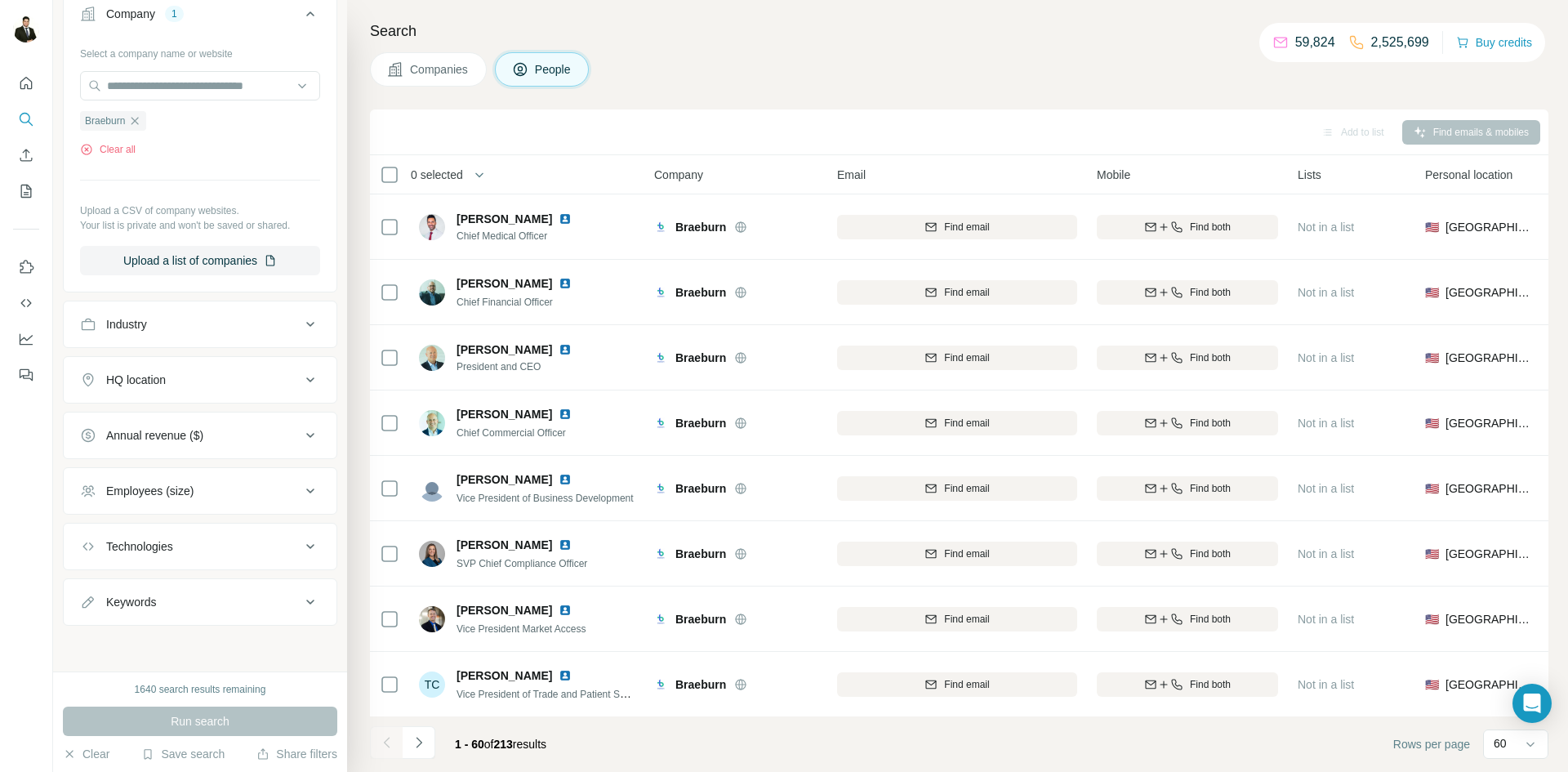
click at [215, 542] on div "Technologies" at bounding box center [190, 547] width 221 height 17
click at [215, 542] on div "Technologies" at bounding box center [190, 546] width 221 height 17
click at [231, 504] on button "Employees (size)" at bounding box center [200, 490] width 273 height 40
click at [242, 504] on button "Employees (size)" at bounding box center [200, 494] width 273 height 46
click at [183, 607] on div "Keywords" at bounding box center [190, 602] width 221 height 17
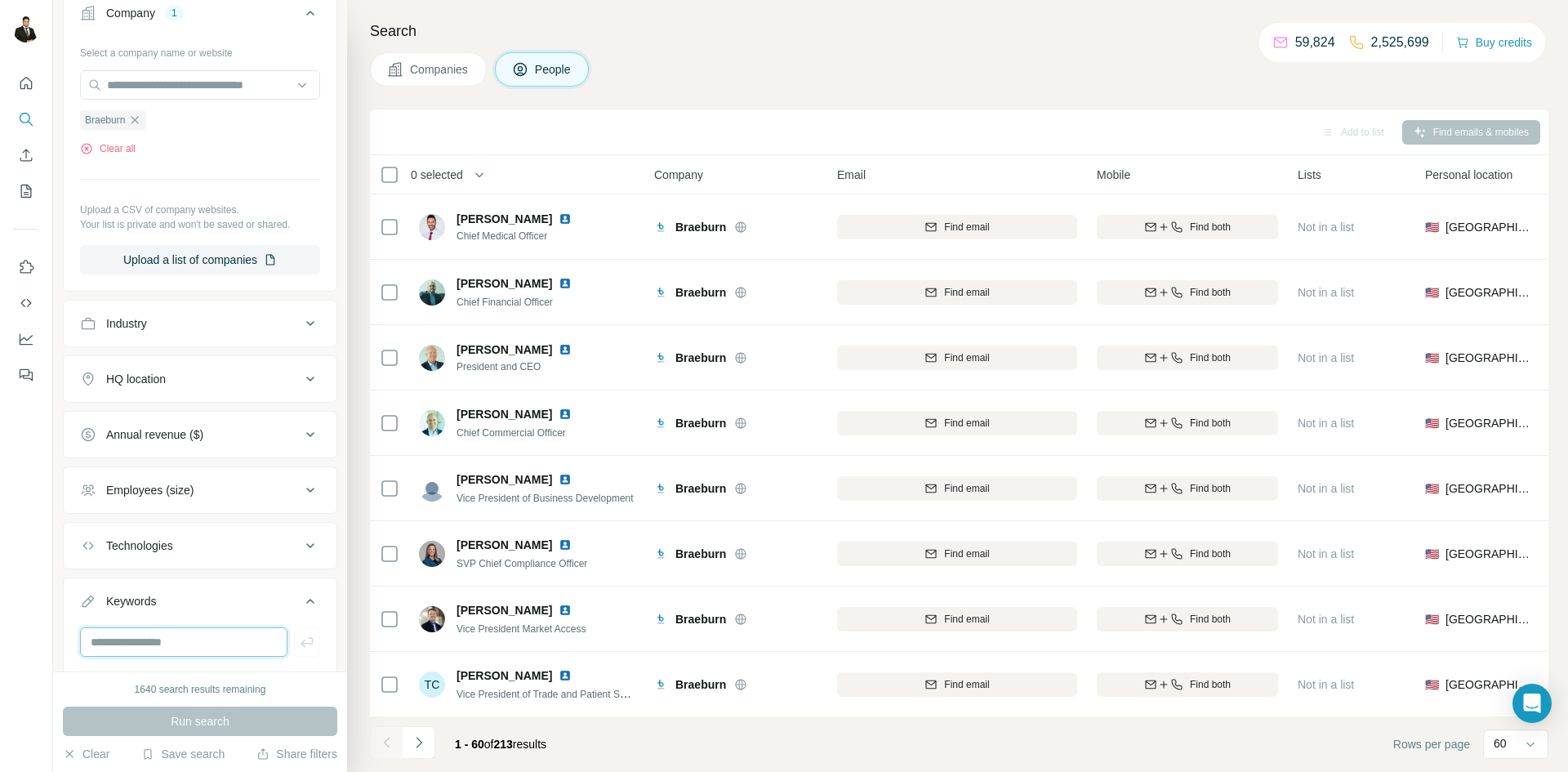
click at [151, 642] on input "text" at bounding box center [184, 642] width 208 height 29
type input "*******"
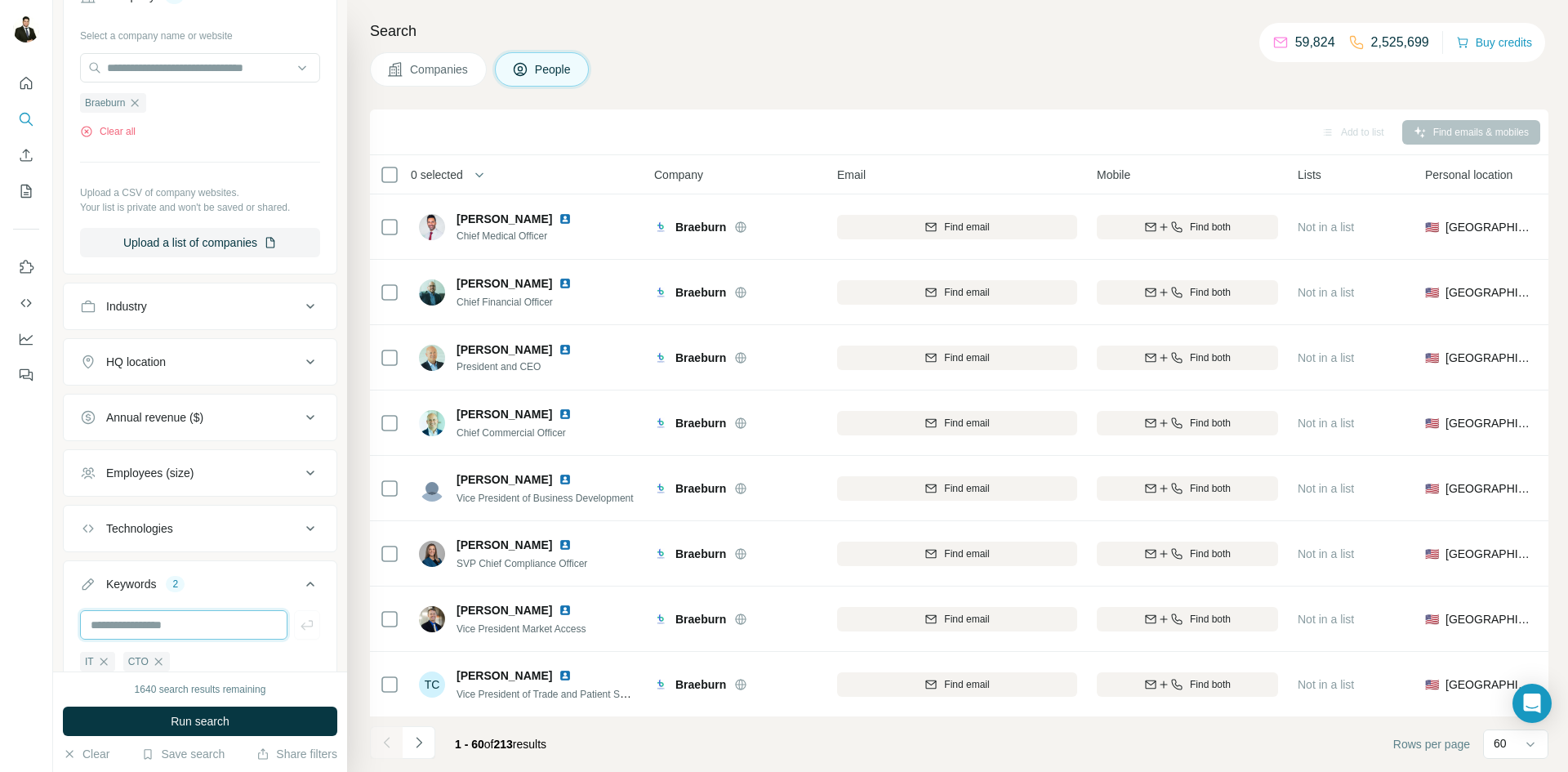
scroll to position [462, 0]
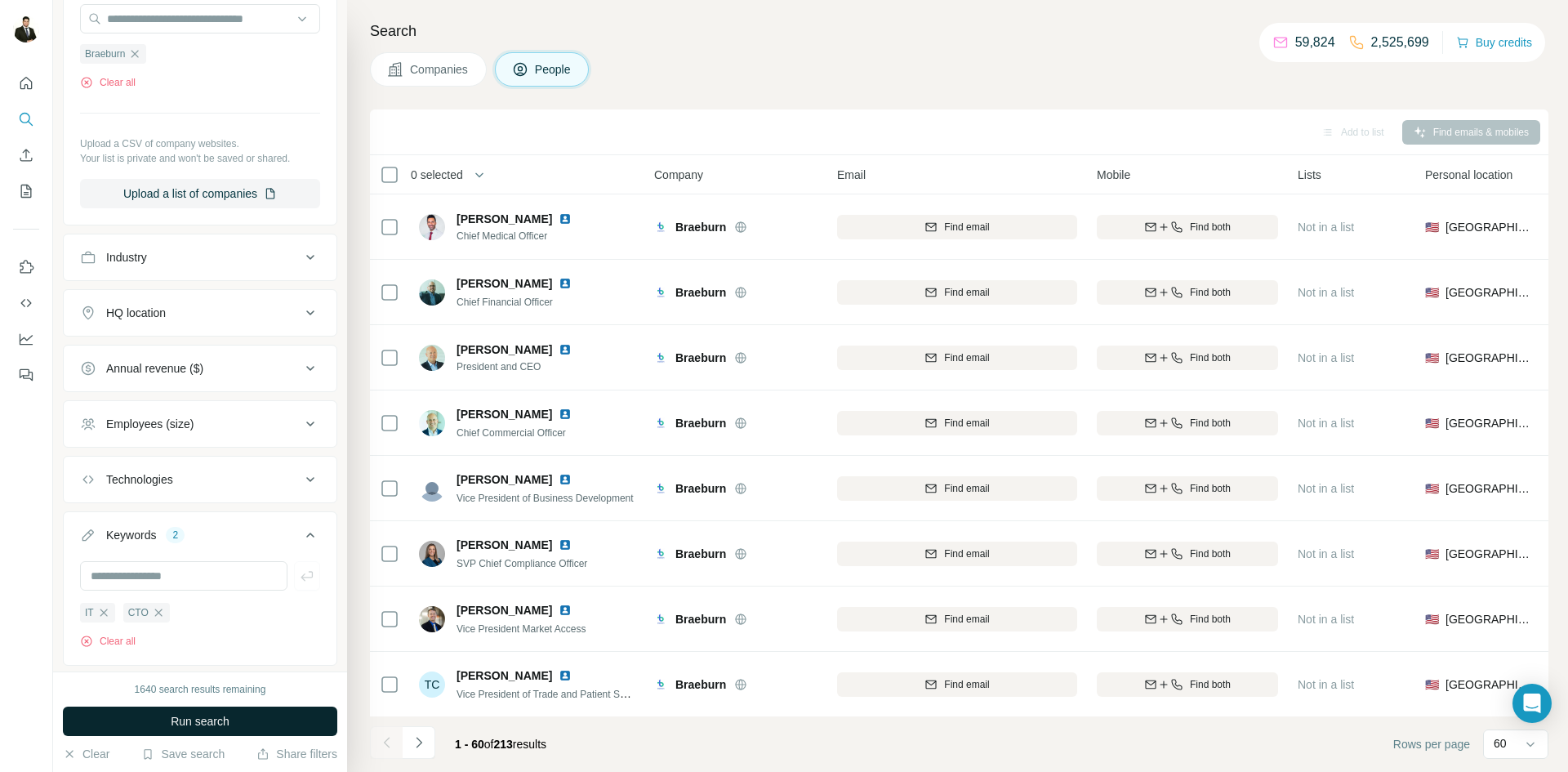
click at [157, 725] on button "Run search" at bounding box center [200, 721] width 275 height 29
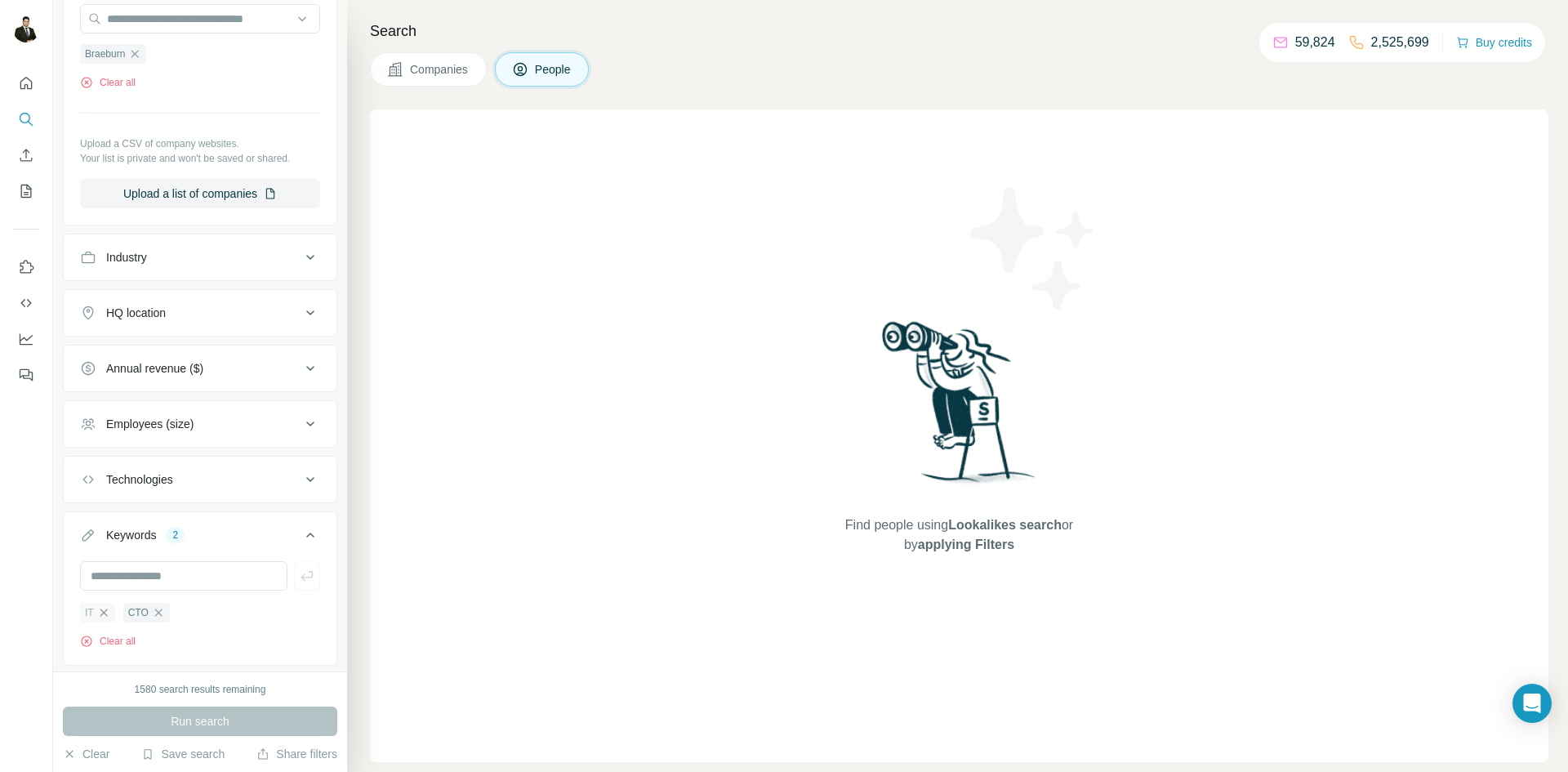
click at [104, 615] on icon "button" at bounding box center [103, 613] width 13 height 13
click at [193, 736] on div "1580 search results remaining Run search Clear Save search Share filters" at bounding box center [200, 722] width 294 height 100
click at [199, 717] on span "Run search" at bounding box center [200, 721] width 59 height 17
click at [112, 613] on icon "button" at bounding box center [114, 613] width 13 height 13
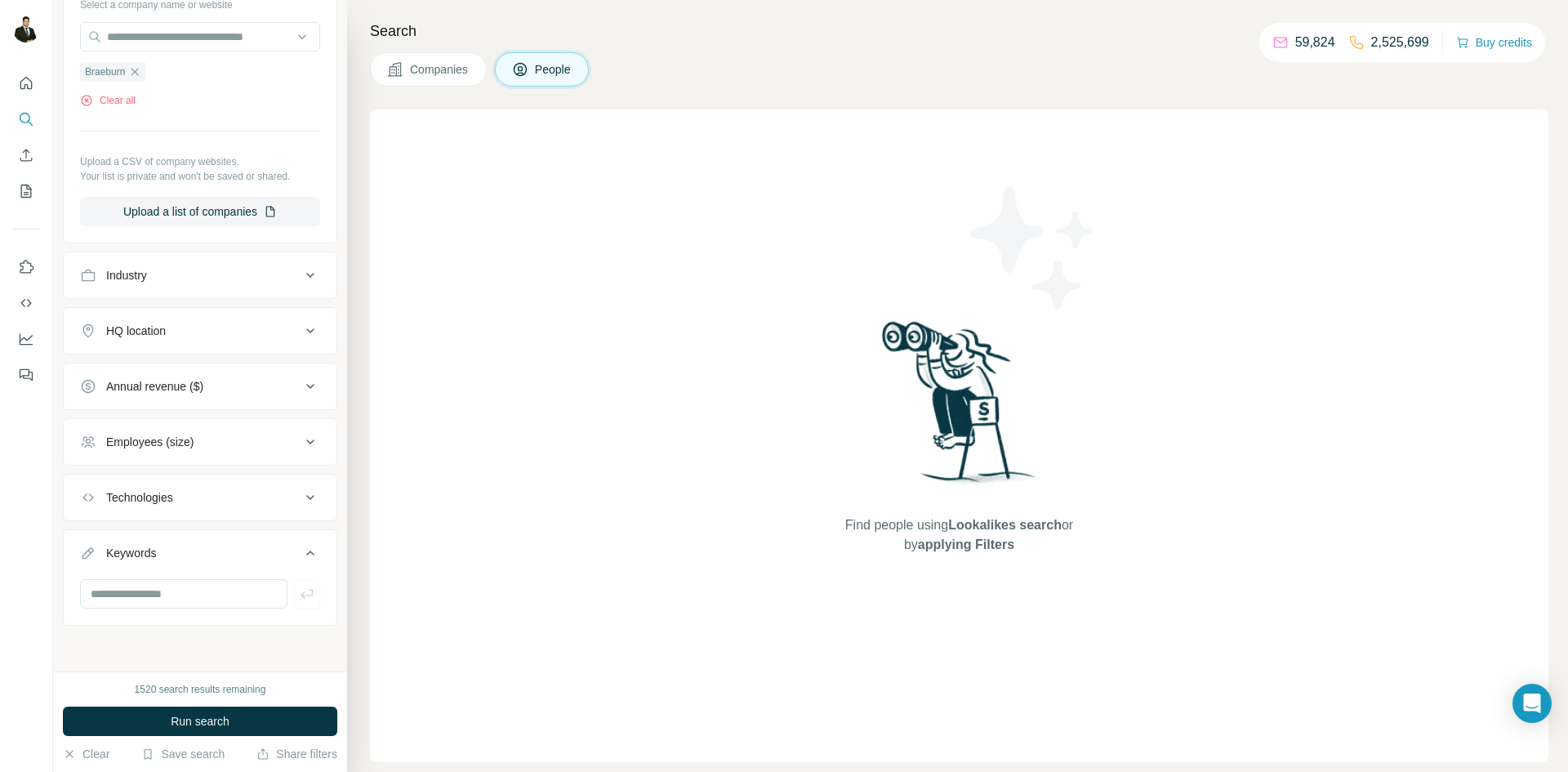
scroll to position [445, 0]
click at [143, 592] on input "text" at bounding box center [184, 593] width 208 height 29
type input "**********"
click at [173, 716] on span "Run search" at bounding box center [200, 721] width 59 height 17
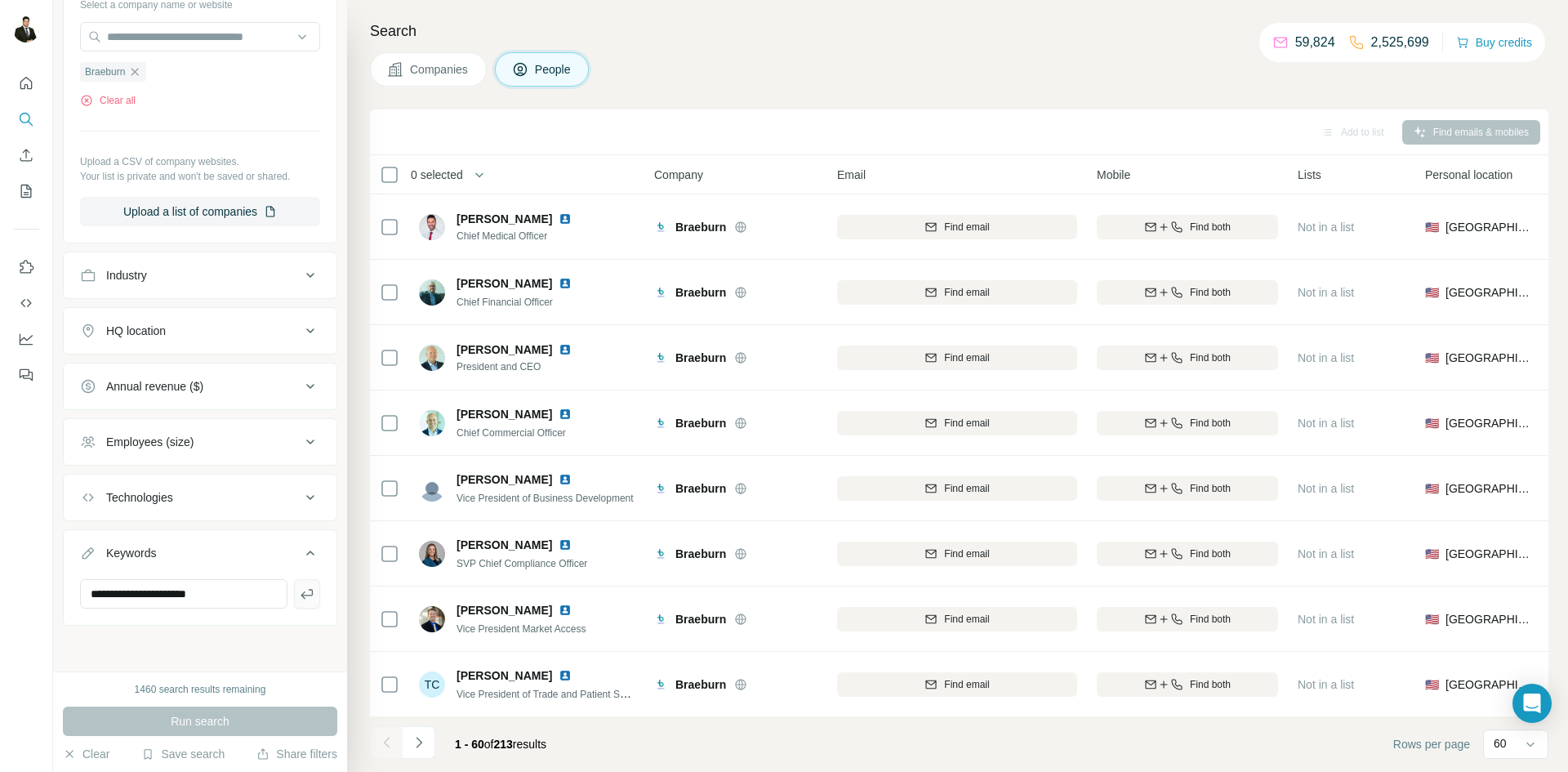
click at [305, 595] on icon "button" at bounding box center [307, 593] width 17 height 17
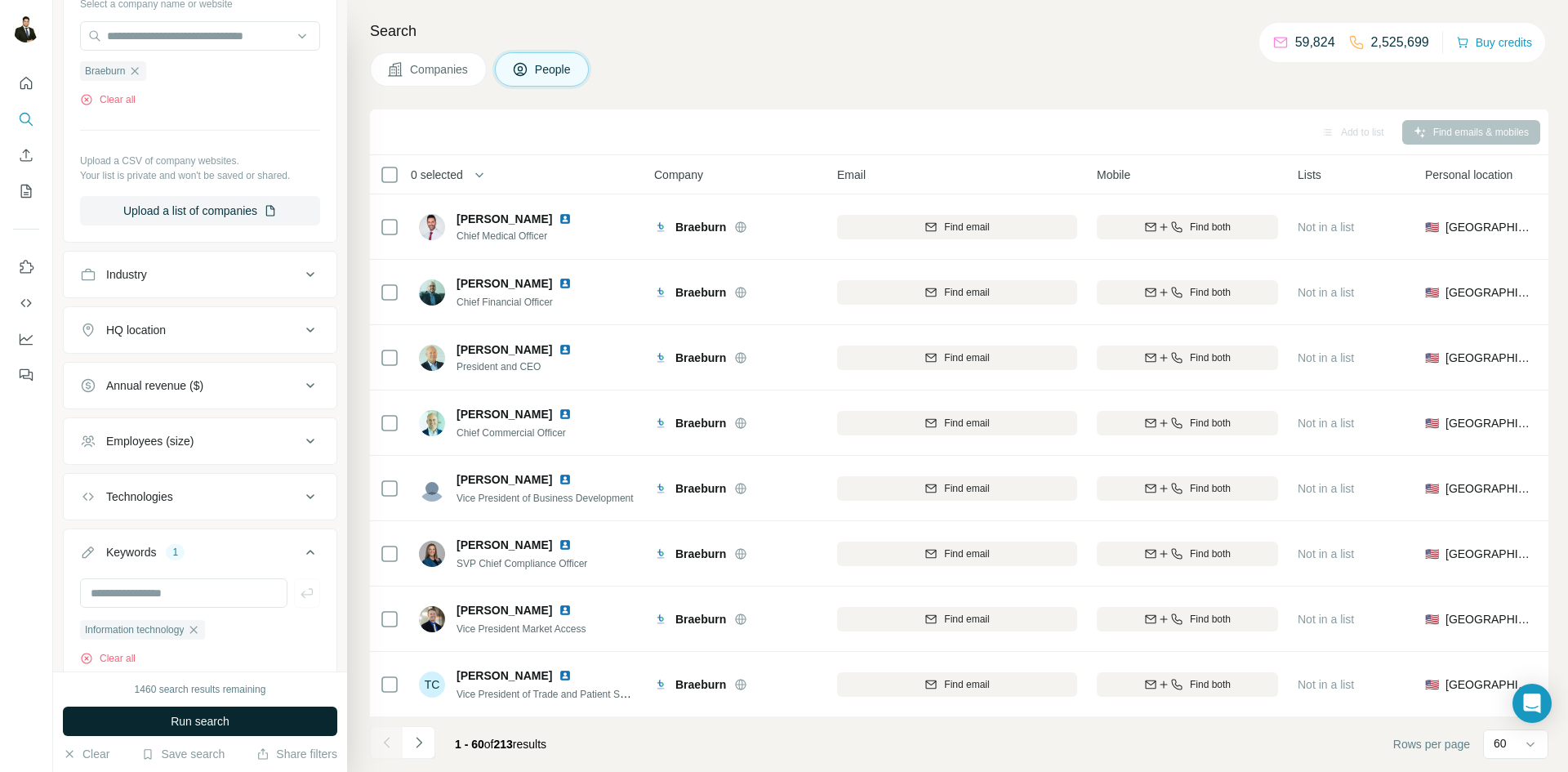
click at [206, 729] on span "Run search" at bounding box center [200, 721] width 59 height 17
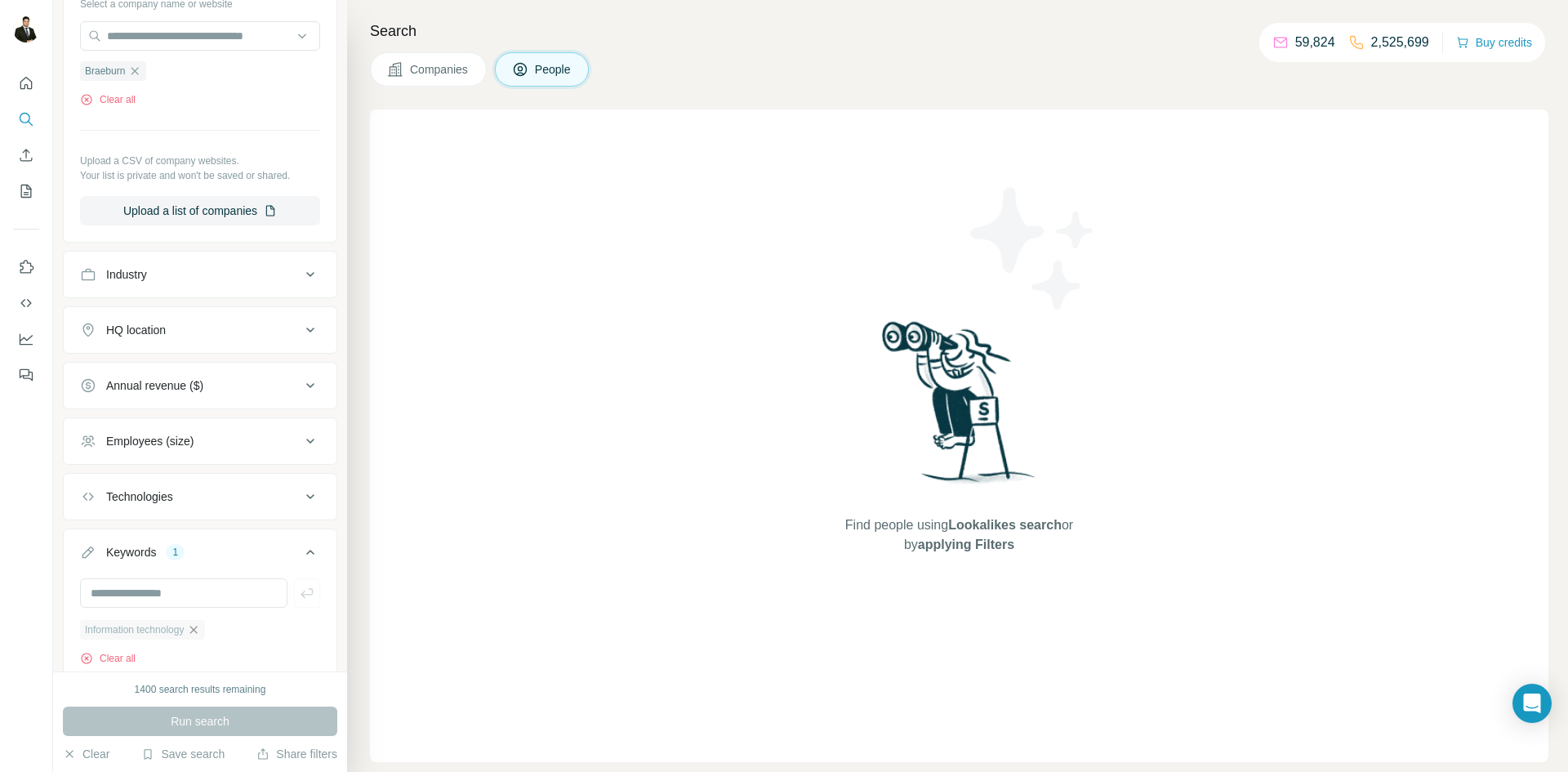
click at [200, 630] on icon "button" at bounding box center [194, 629] width 13 height 13
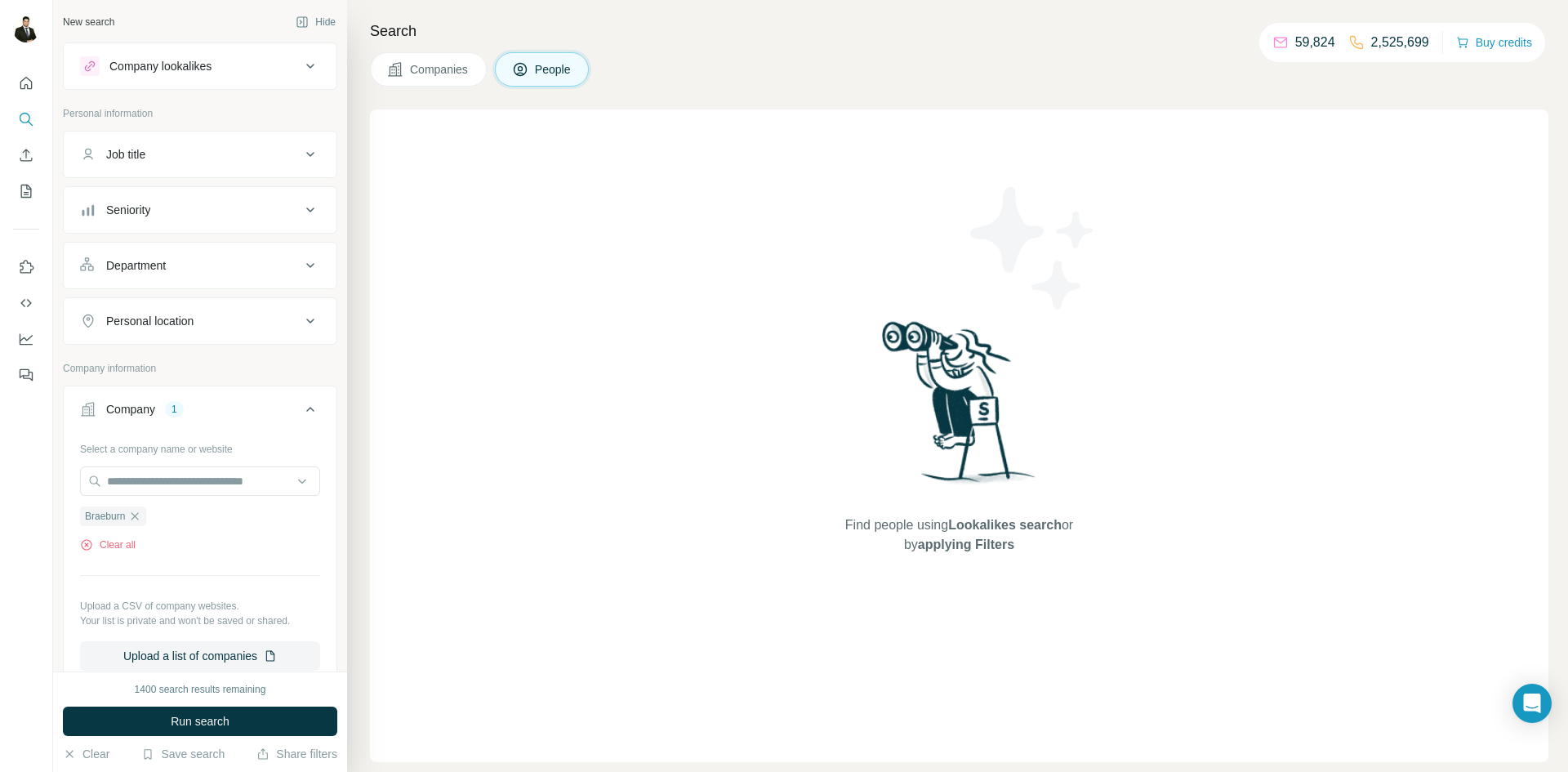
click at [190, 163] on button "Job title" at bounding box center [200, 154] width 273 height 40
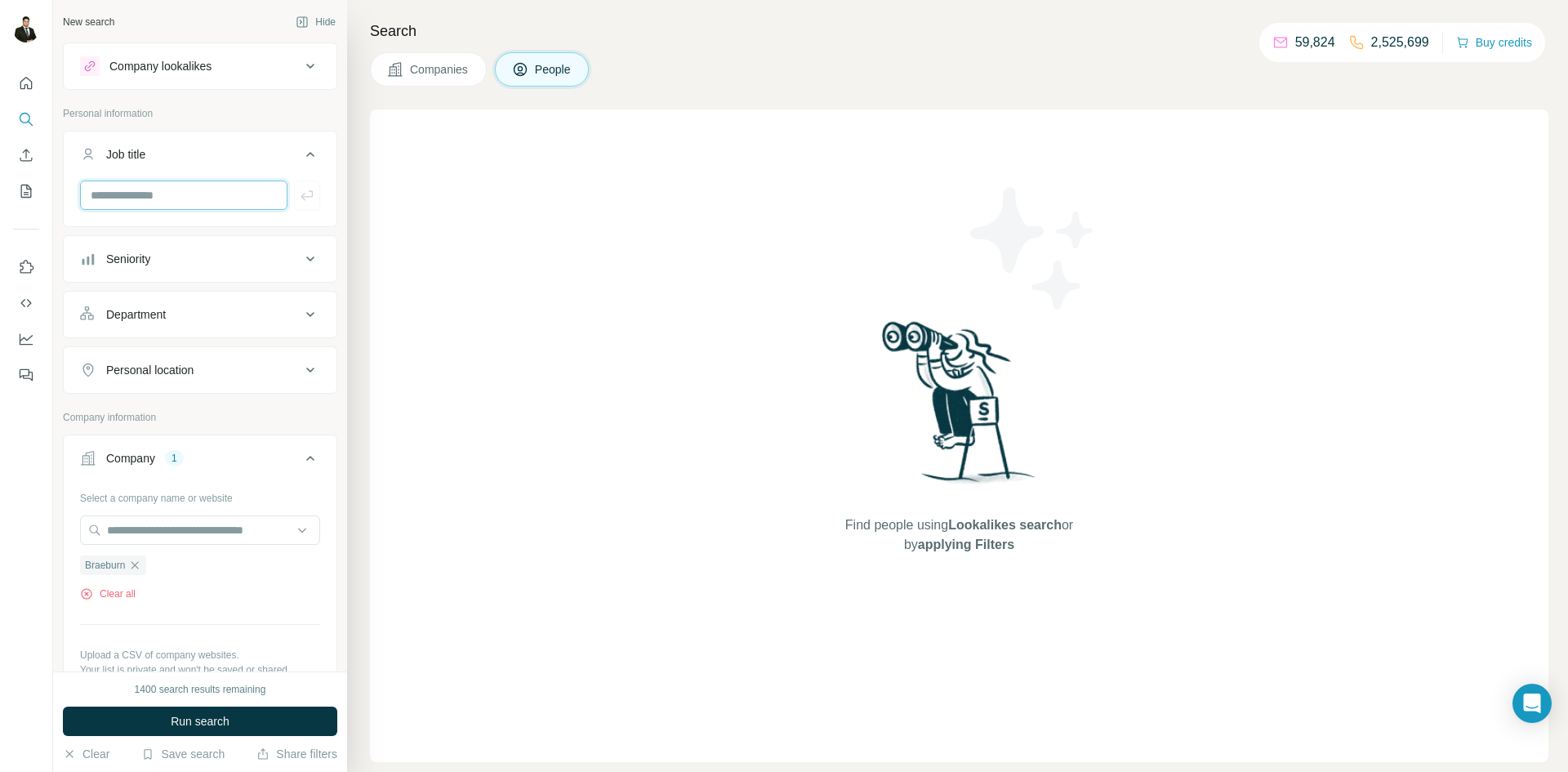
click at [157, 195] on input "text" at bounding box center [184, 195] width 208 height 29
type input "******"
click at [303, 200] on icon "button" at bounding box center [307, 195] width 17 height 17
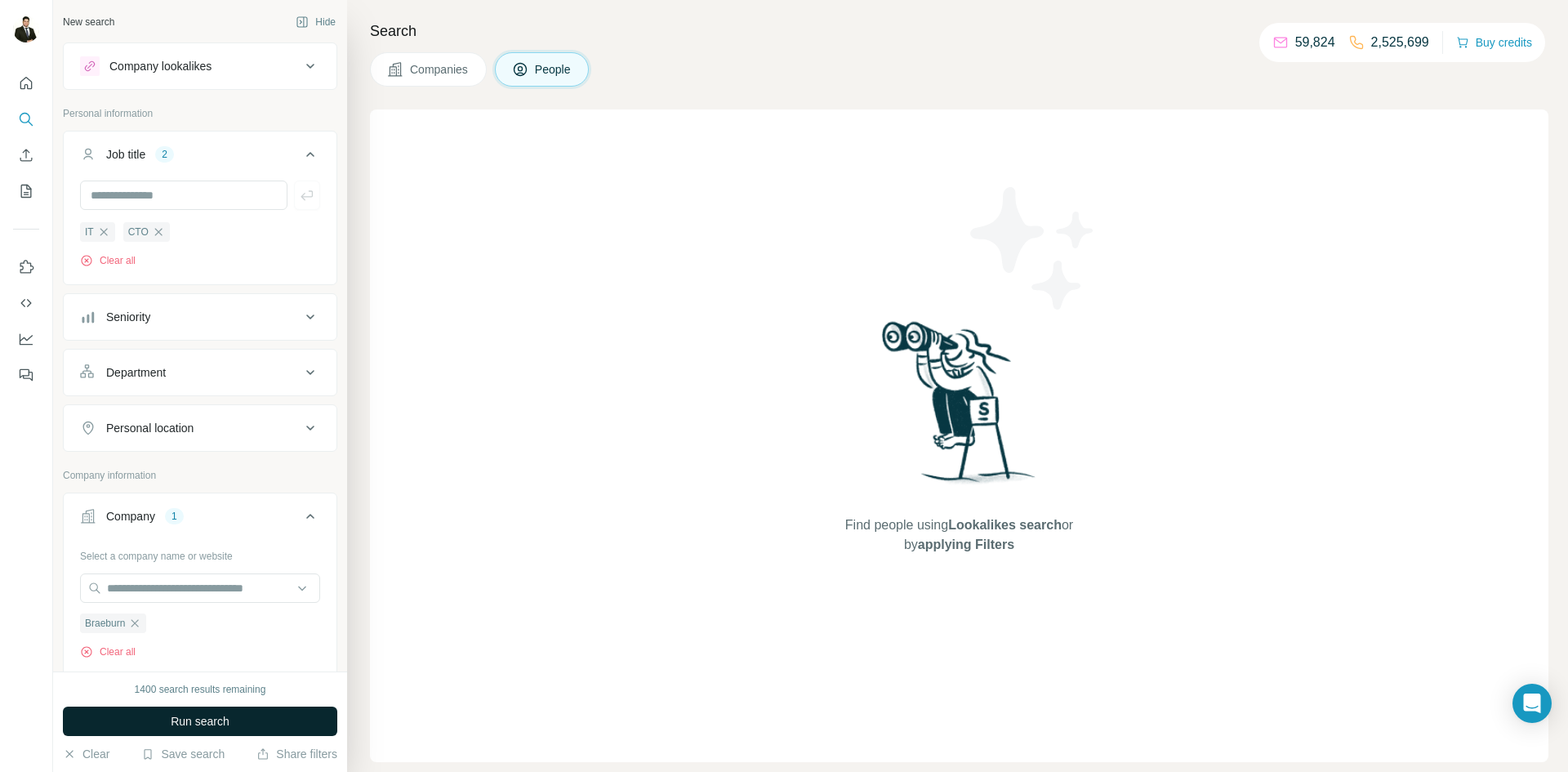
click at [217, 724] on span "Run search" at bounding box center [200, 721] width 59 height 17
click at [101, 232] on icon "button" at bounding box center [103, 232] width 7 height 7
click at [248, 730] on button "Run search" at bounding box center [200, 721] width 275 height 29
drag, startPoint x: 113, startPoint y: 233, endPoint x: 114, endPoint y: 244, distance: 11.0
click at [114, 233] on icon "button" at bounding box center [114, 232] width 13 height 13
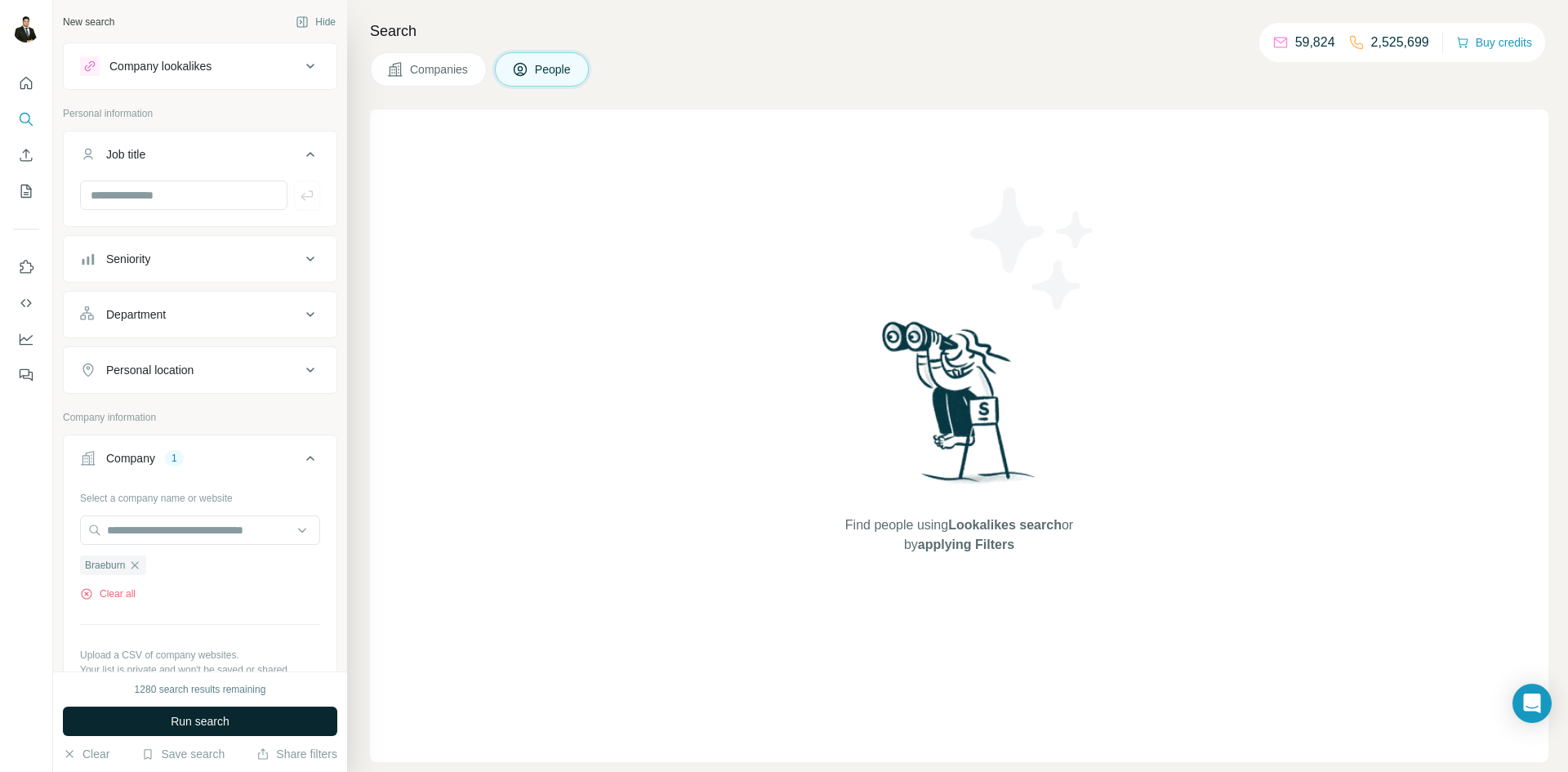
click at [233, 716] on button "Run search" at bounding box center [200, 721] width 275 height 29
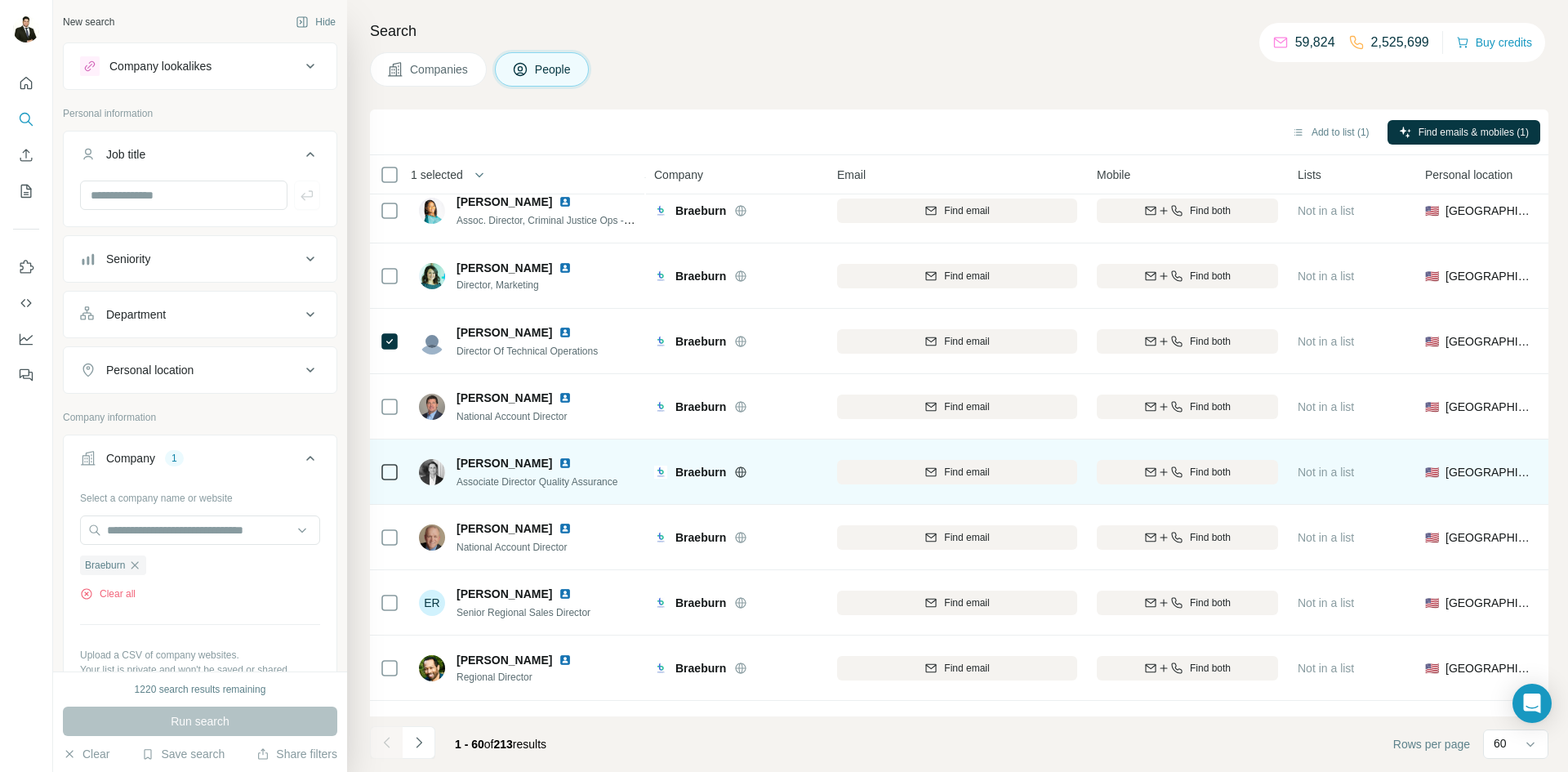
scroll to position [1062, 0]
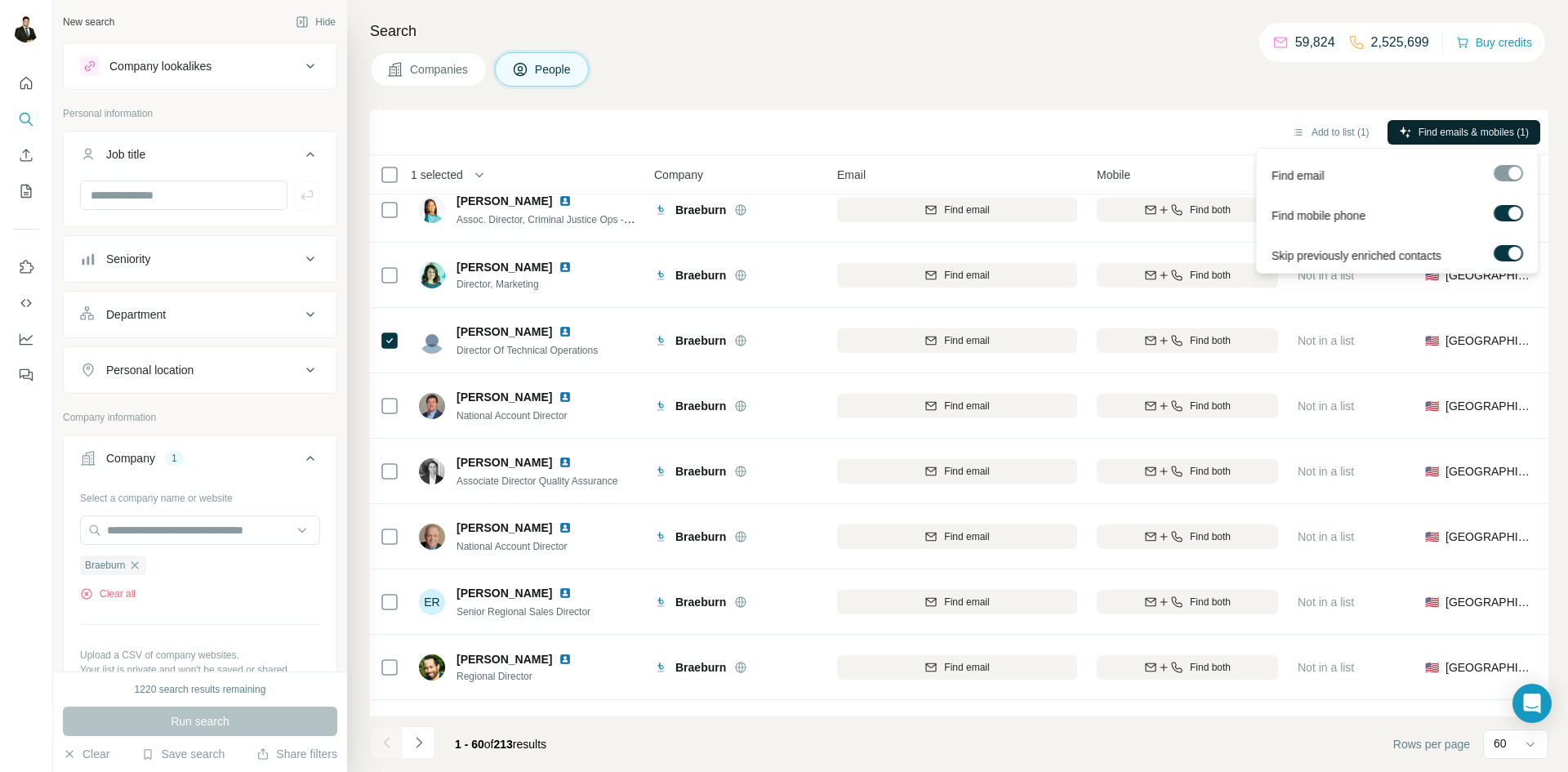
click at [1441, 141] on button "Find emails & mobiles (1)" at bounding box center [1464, 132] width 153 height 25
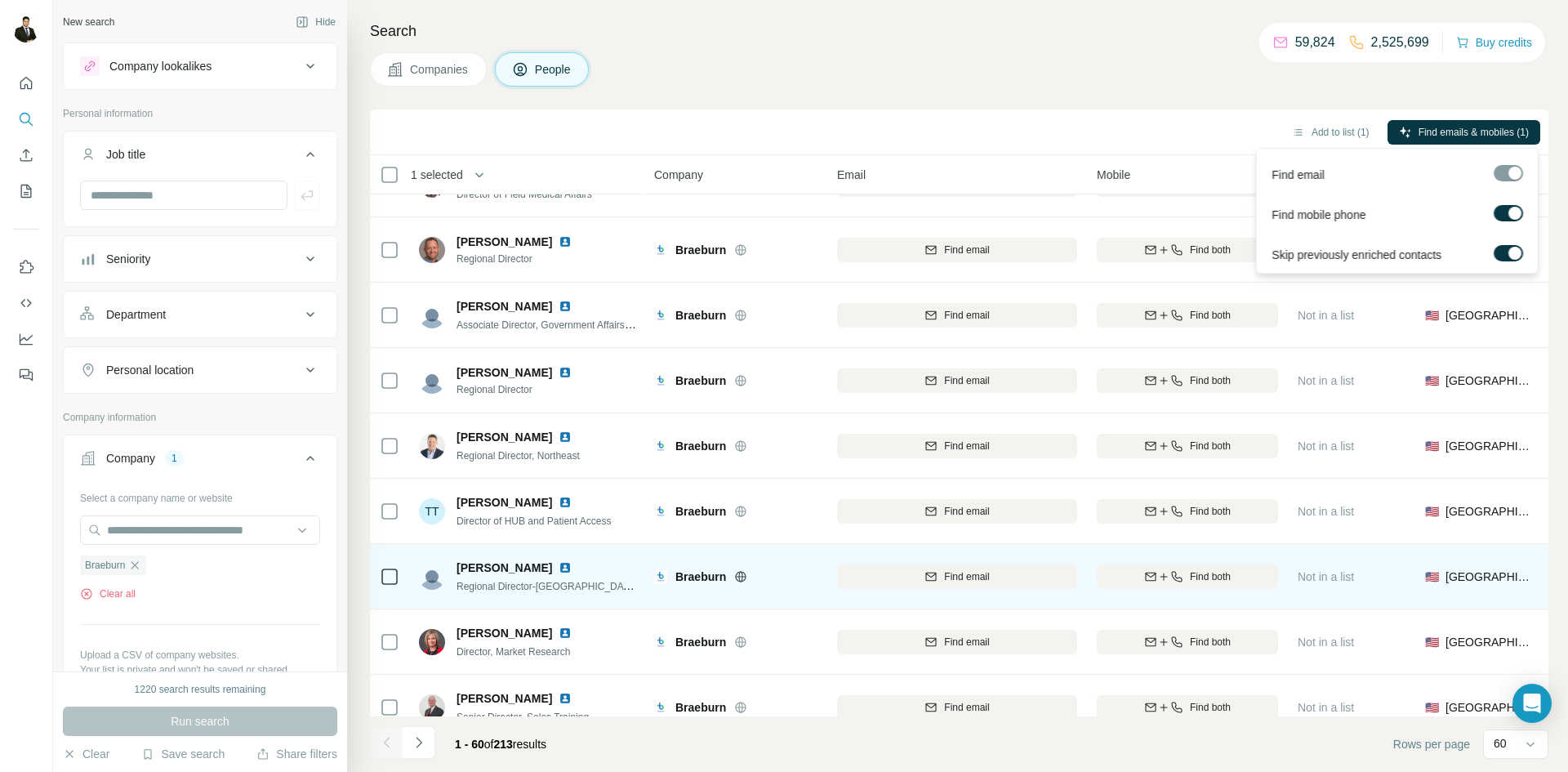
scroll to position [3279, 0]
